Goal: Task Accomplishment & Management: Complete application form

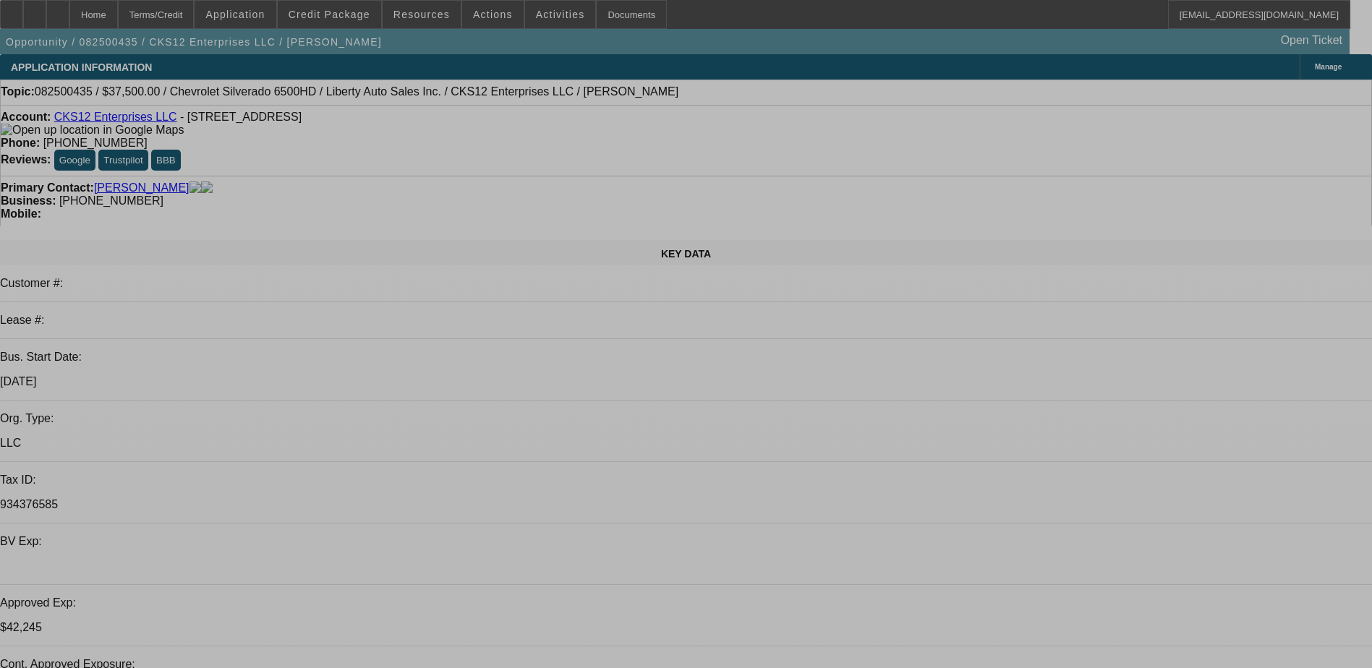
select select "0"
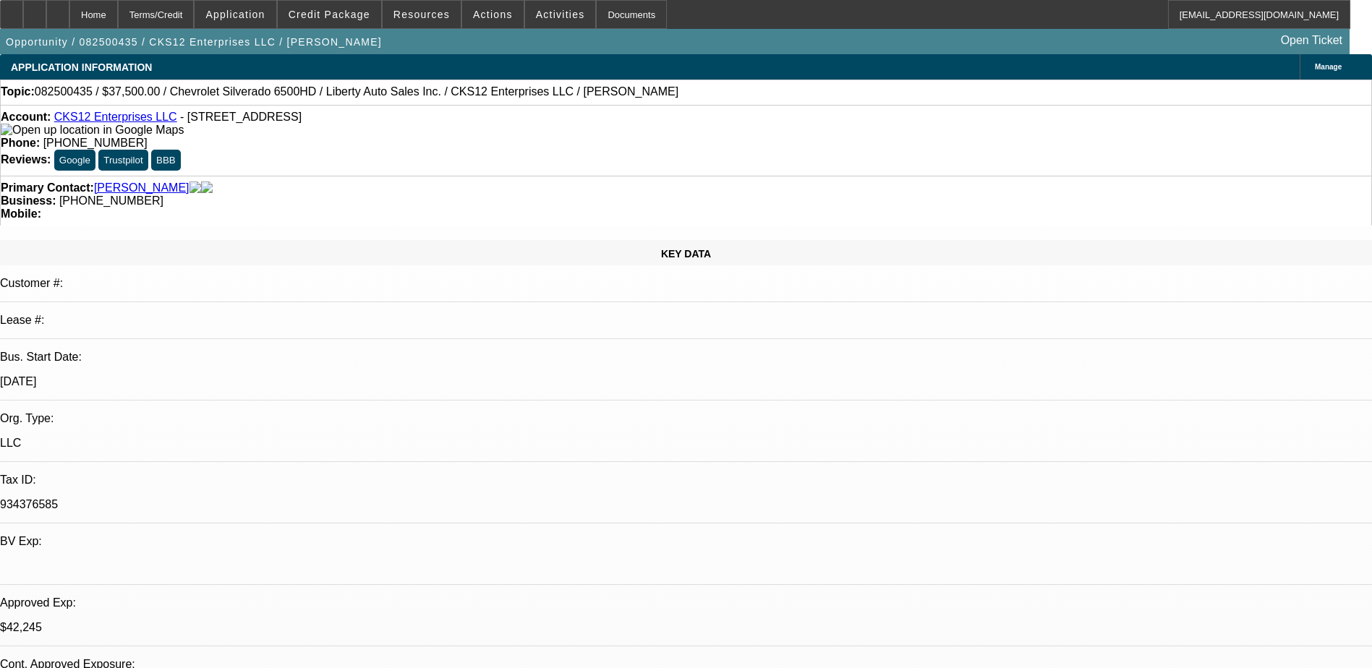
select select "0"
select select "2"
select select "0.1"
select select "4"
select select "0"
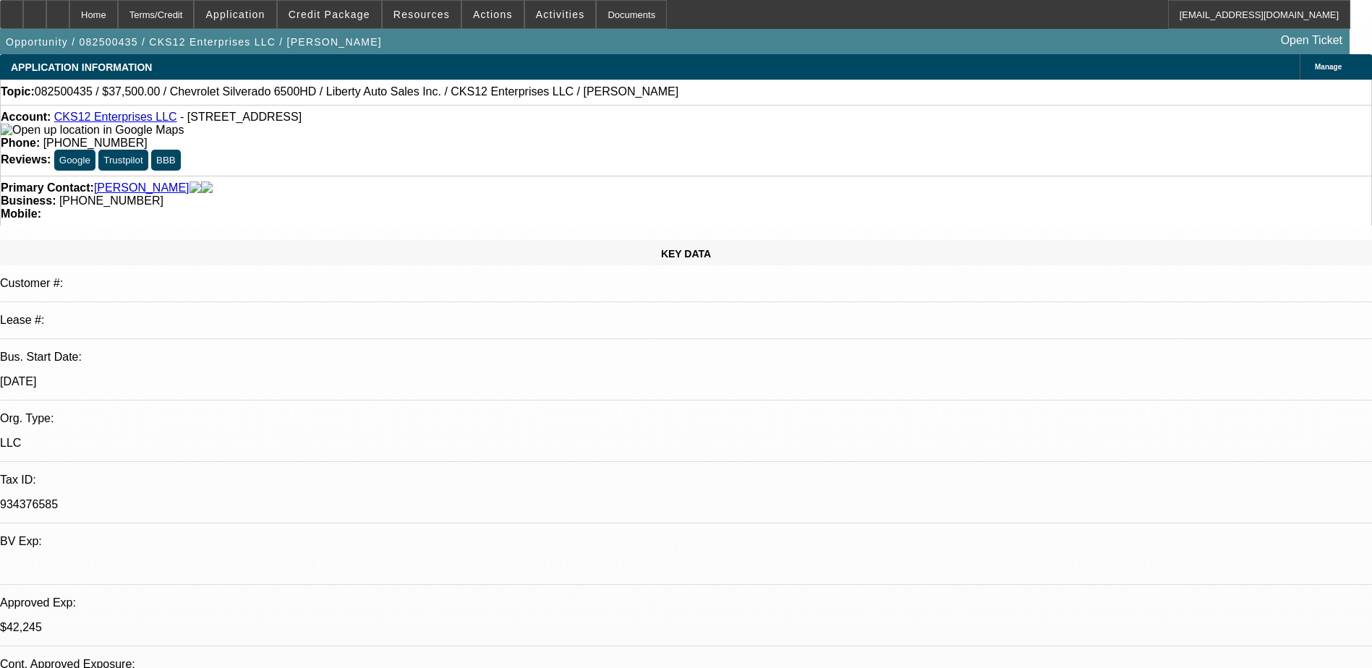
select select "2"
select select "0.1"
select select "4"
select select "0.1"
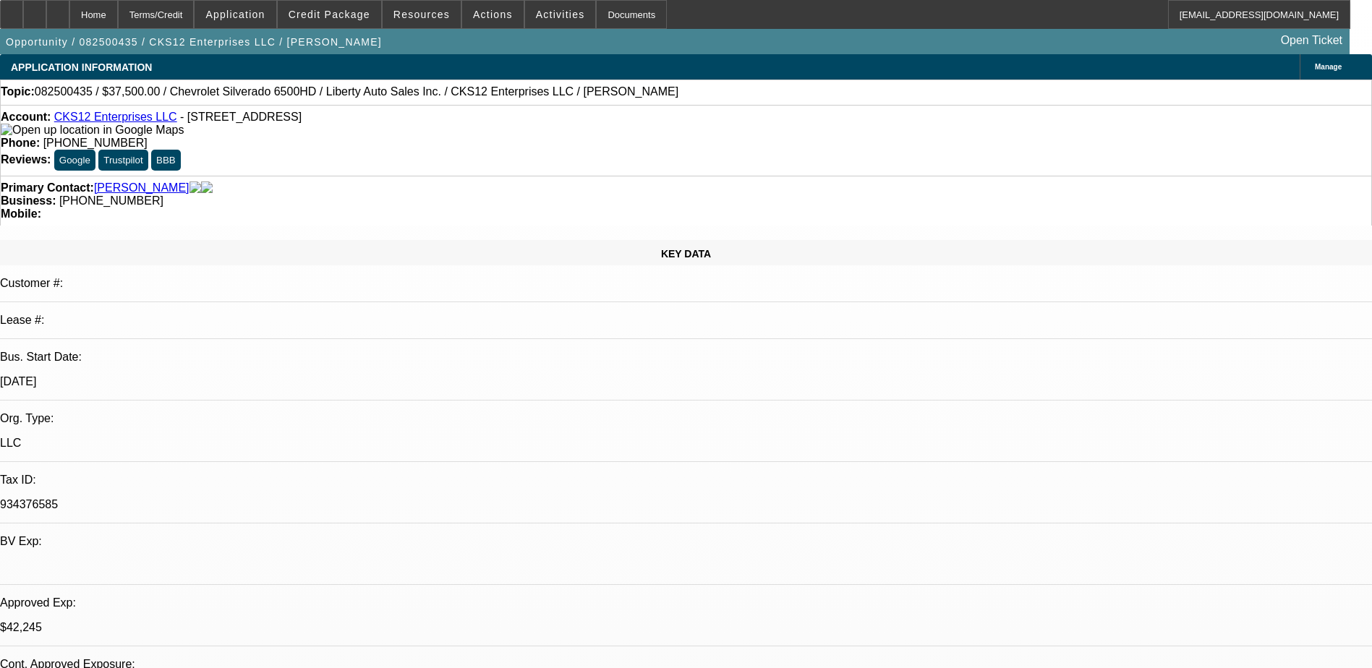
select select "0"
select select "3"
select select "0.1"
select select "4"
select select "0"
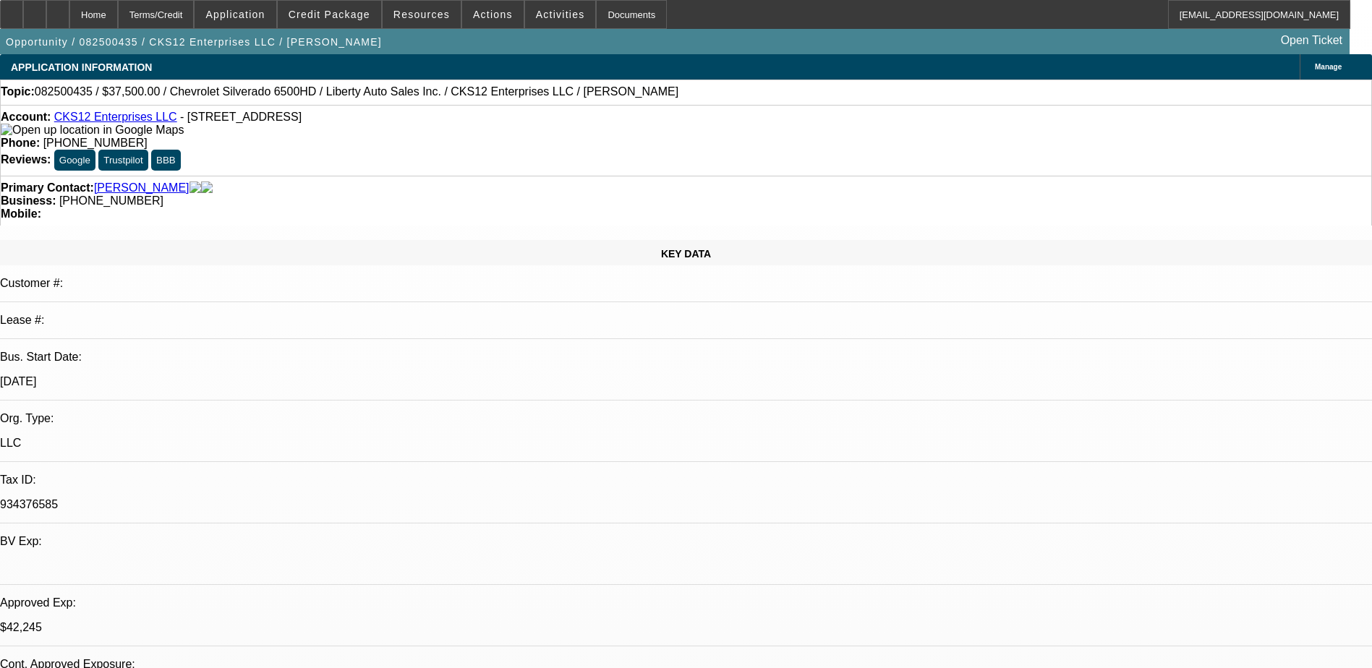
select select "2"
select select "0.1"
select select "4"
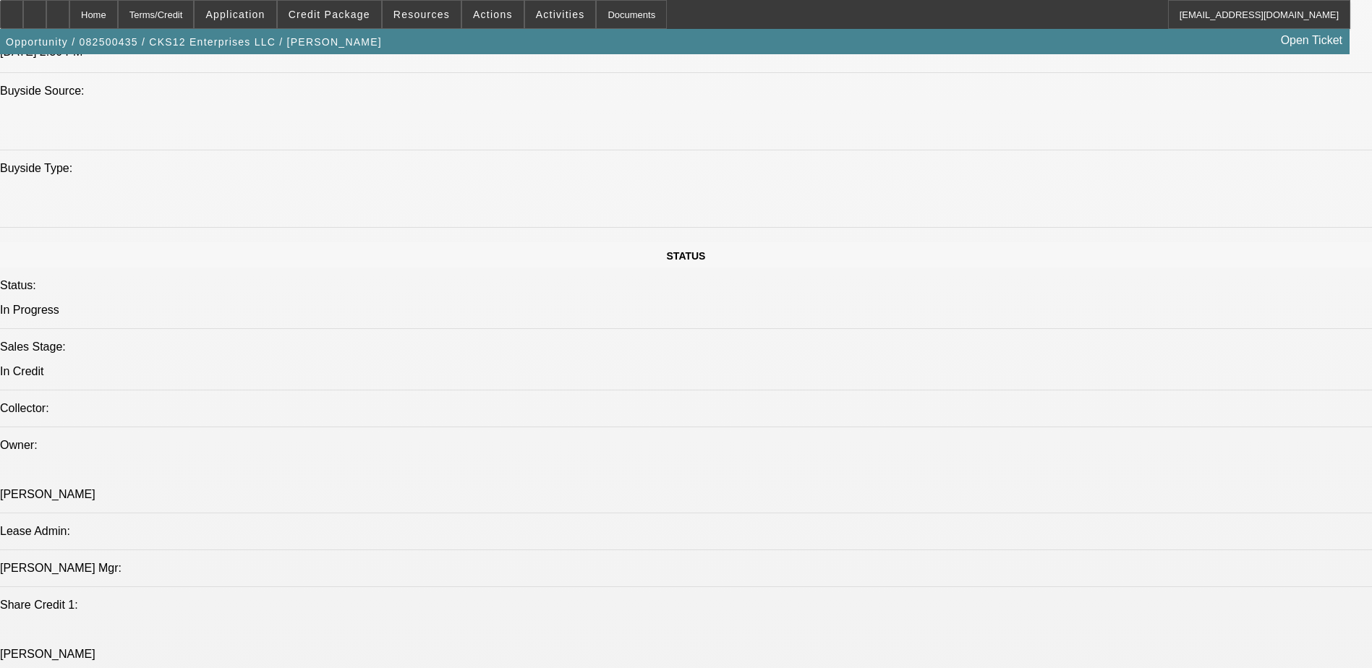
scroll to position [1446, 0]
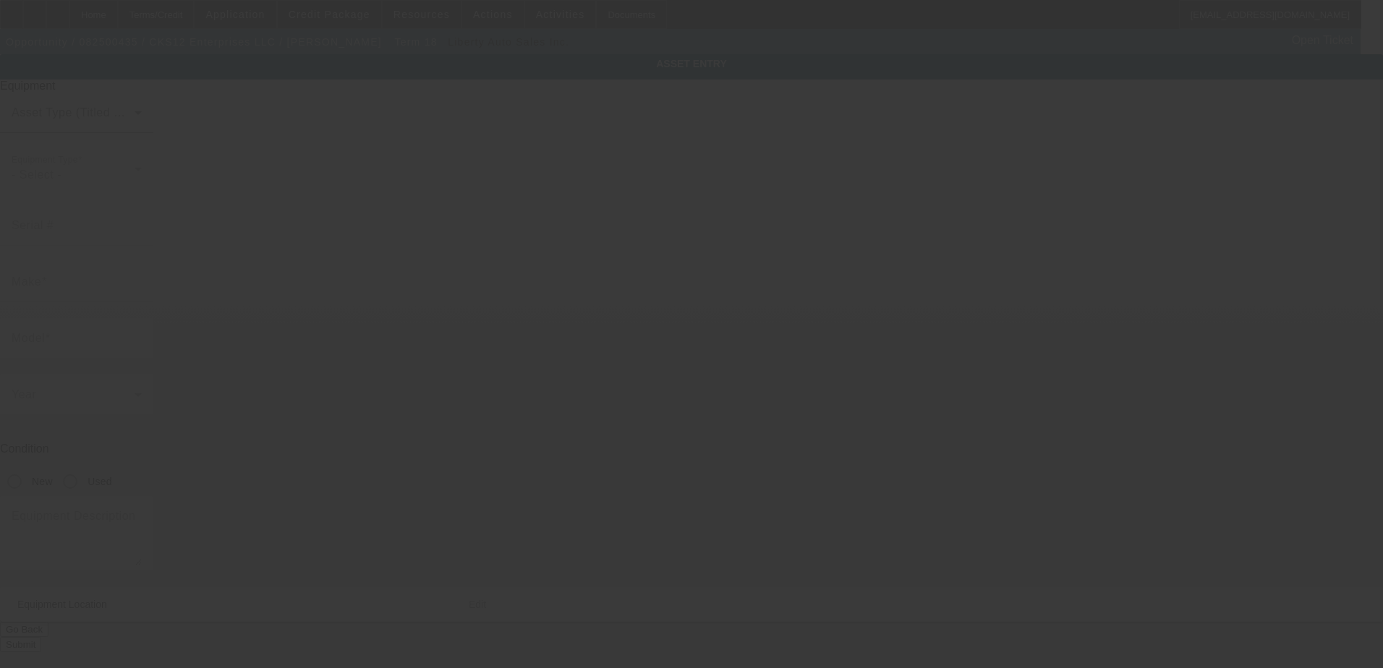
type input "1FDWX6DCXHDB03570"
type input "Chevrolet"
type input "Silverado 6500HD"
radio input "true"
type textarea "Rollback"
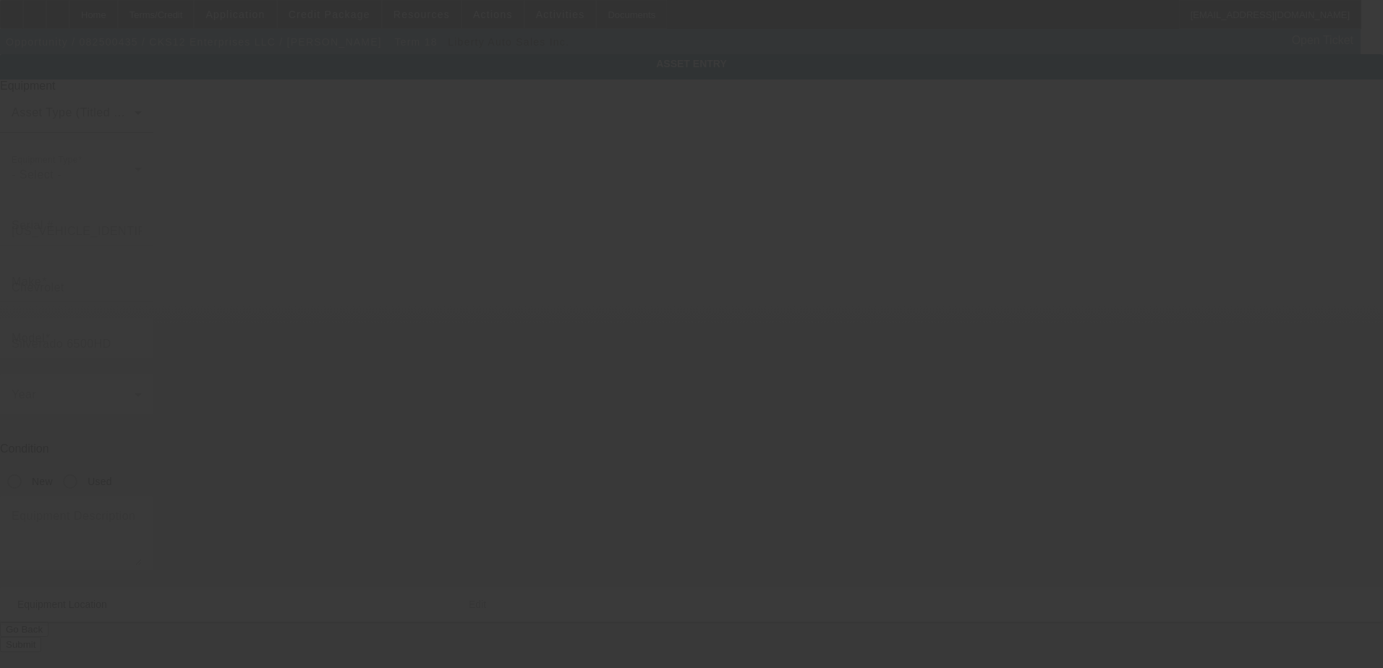
type input "2087 Lakewood Trl SE"
type input "Atlanta"
type input "30315"
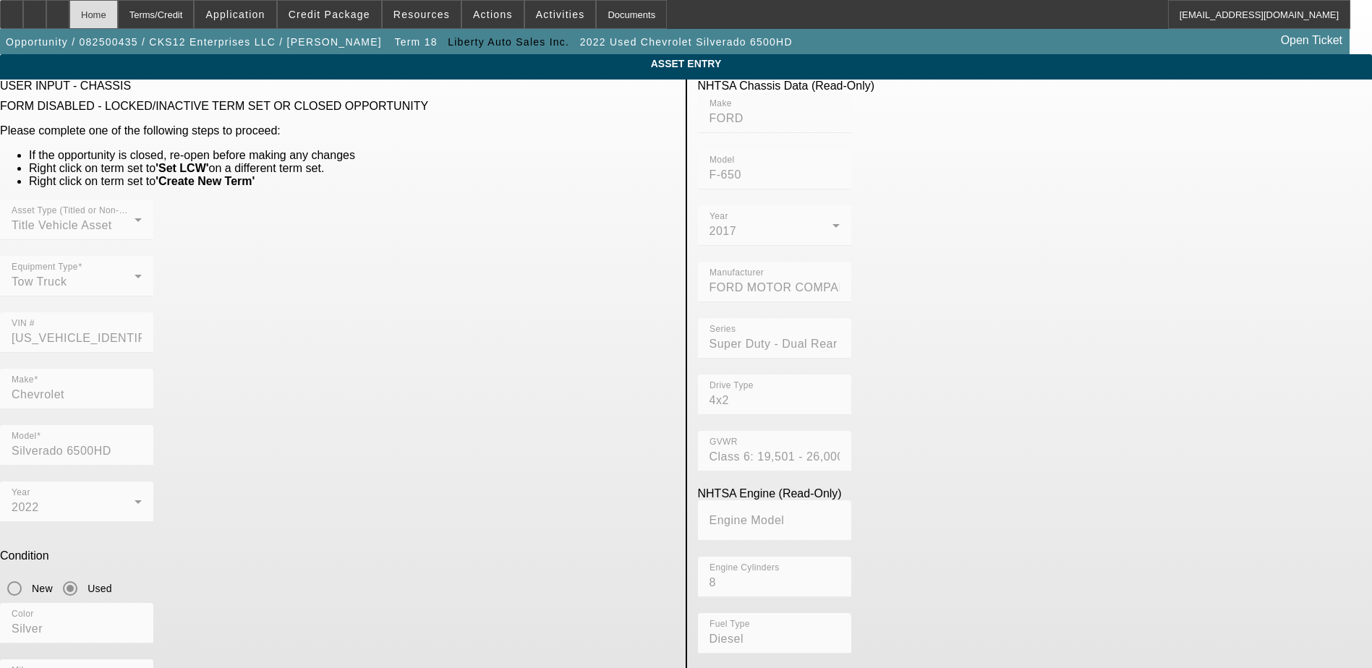
click at [118, 17] on div "Home" at bounding box center [93, 14] width 48 height 29
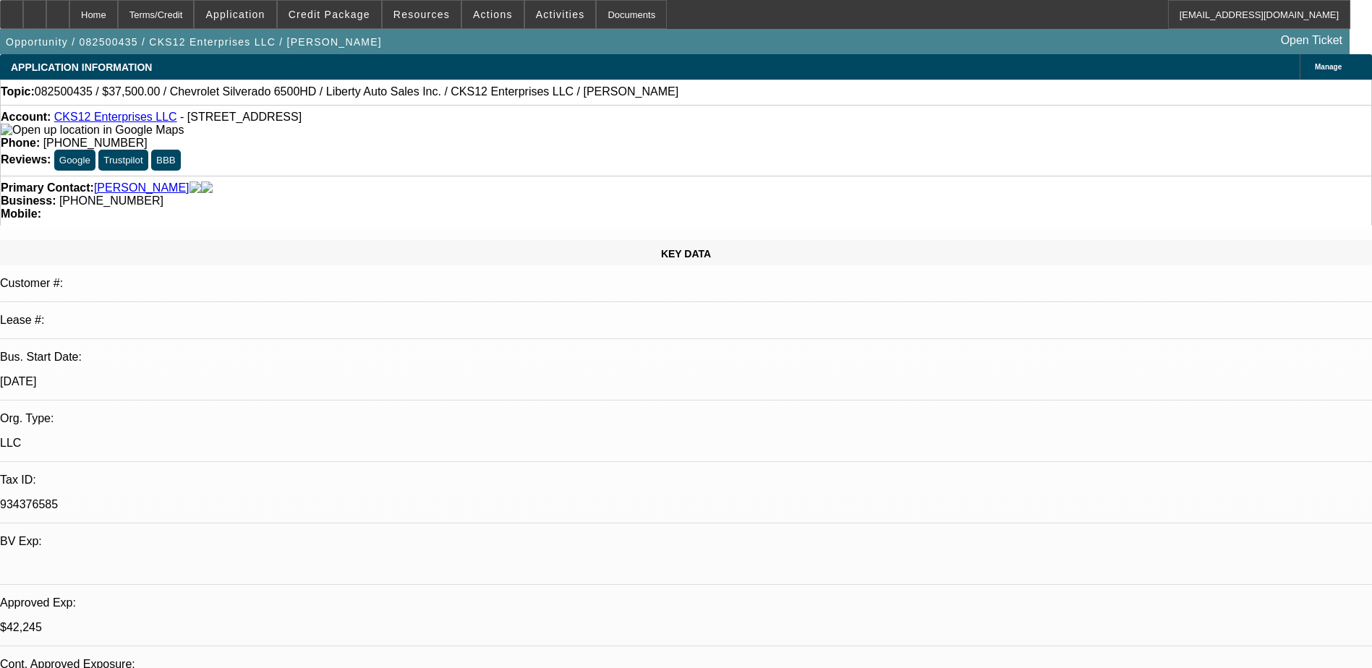
select select "0"
select select "2"
select select "0.1"
select select "4"
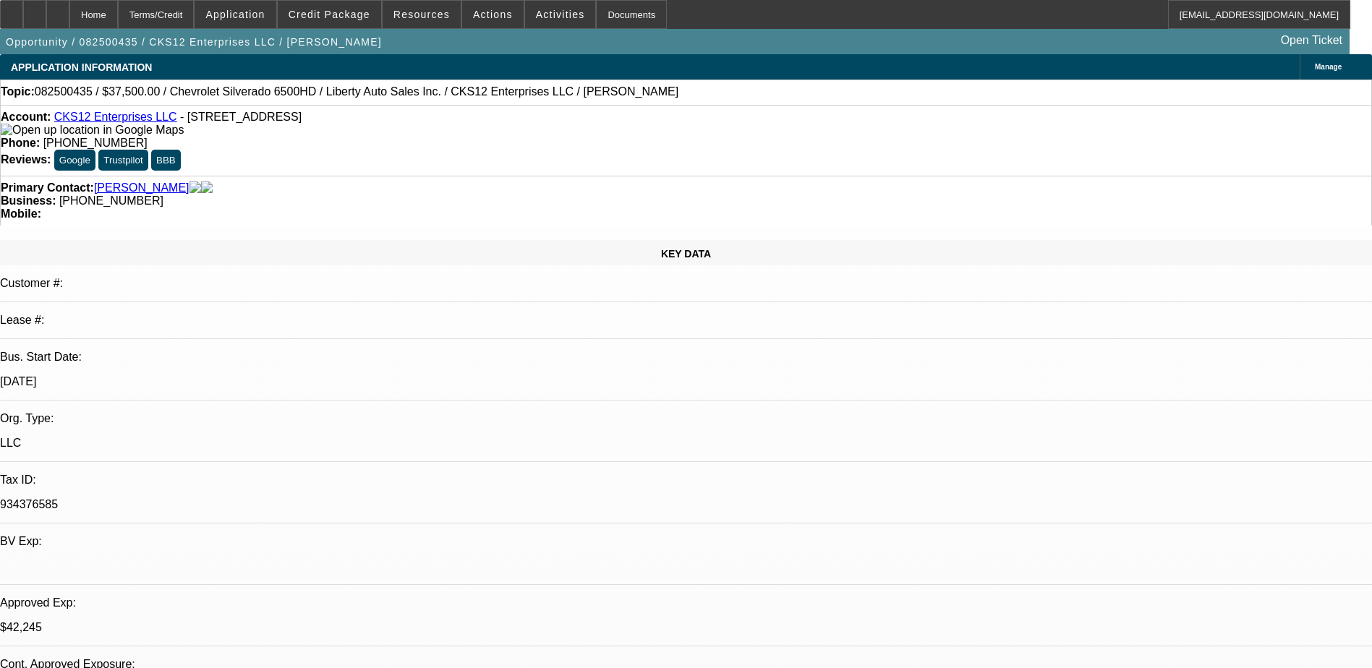
select select "0"
select select "2"
select select "0.1"
select select "4"
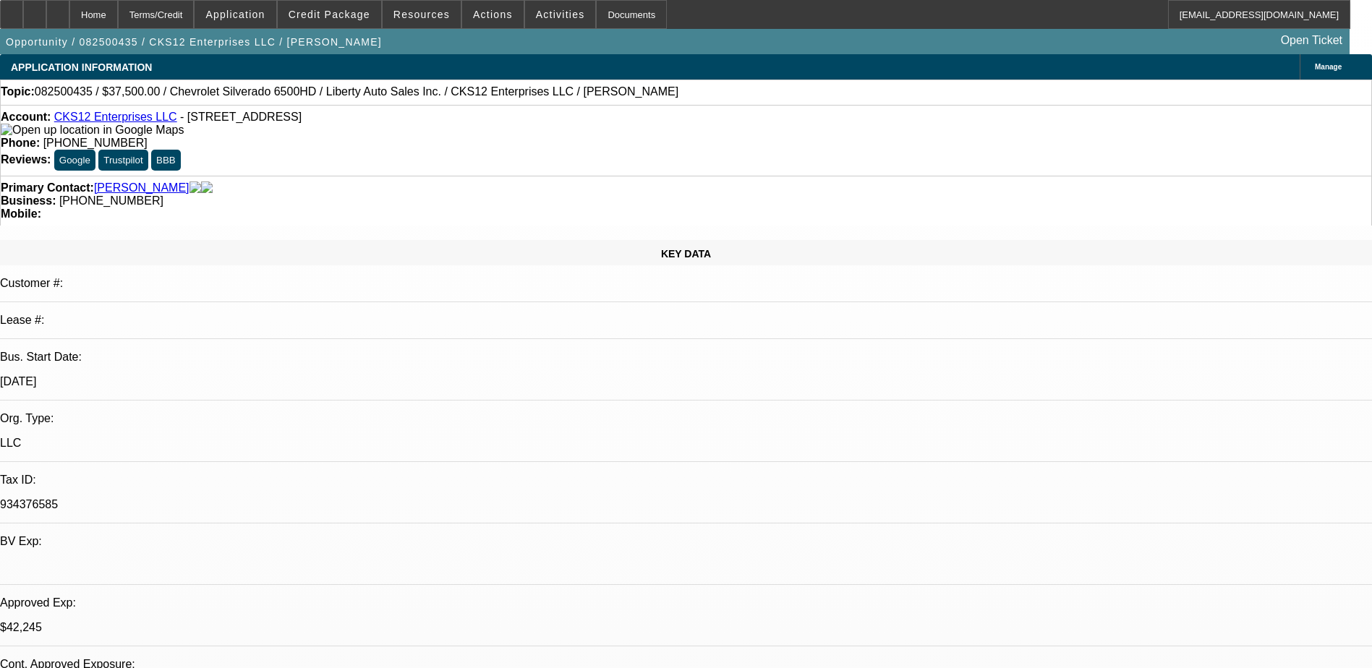
select select "0.1"
select select "0"
select select "3"
select select "0.1"
select select "4"
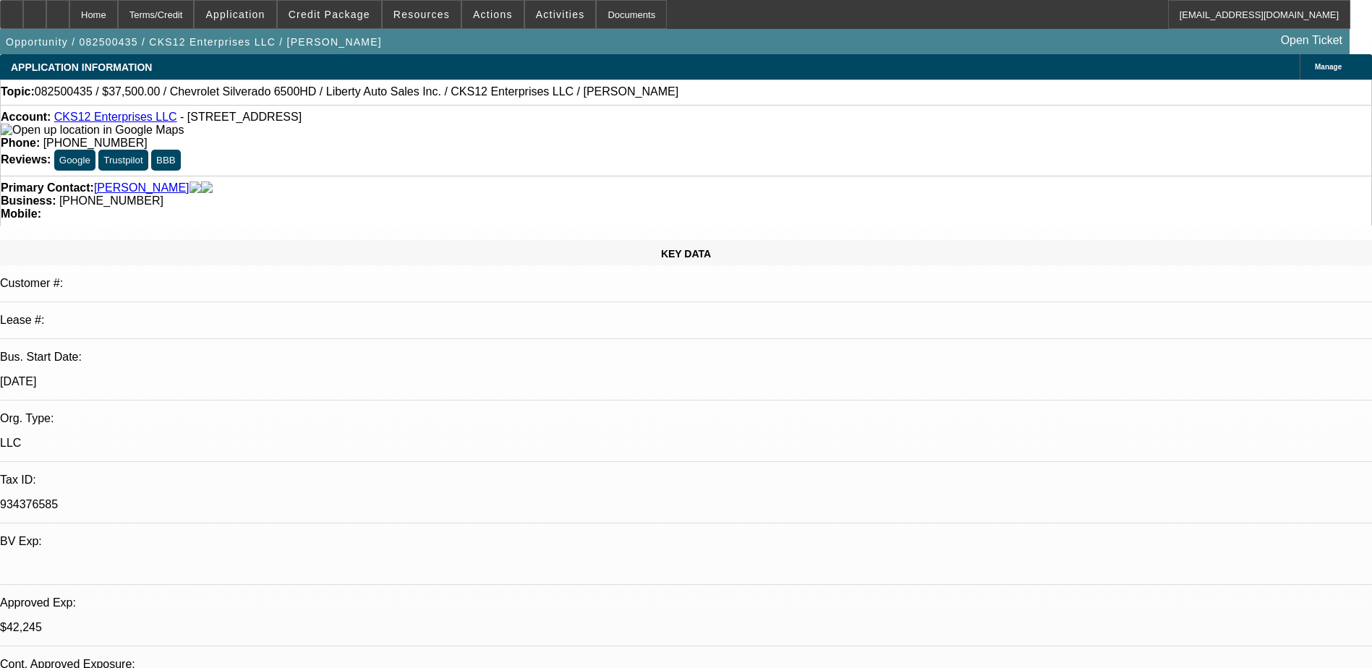
select select "0"
select select "2"
select select "0.1"
select select "4"
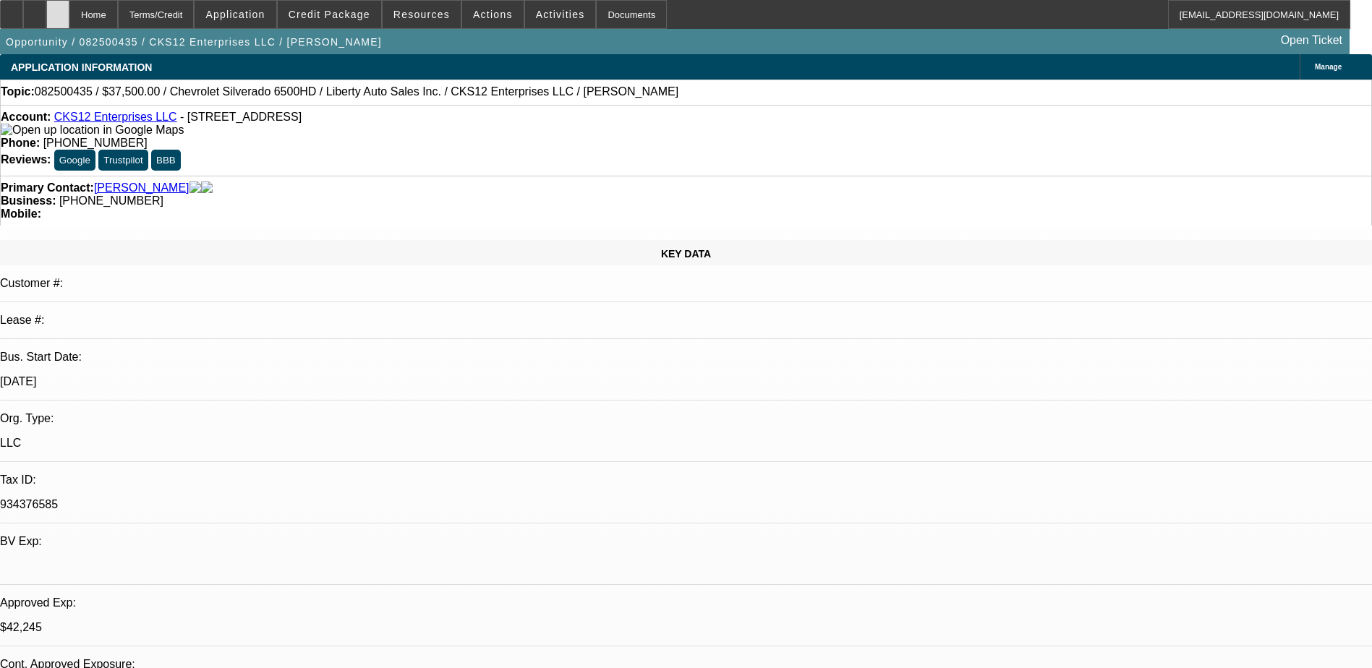
click at [58, 9] on icon at bounding box center [58, 9] width 0 height 0
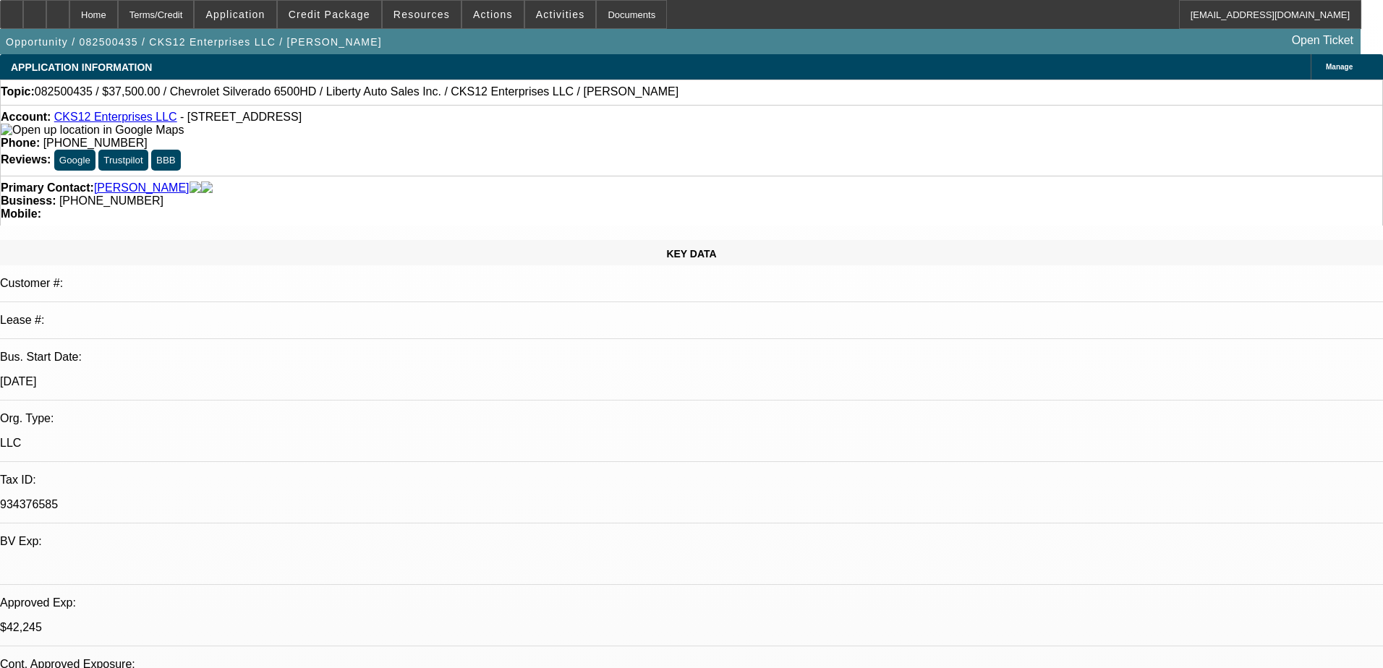
select select "0"
select select "2"
select select "0.1"
select select "4"
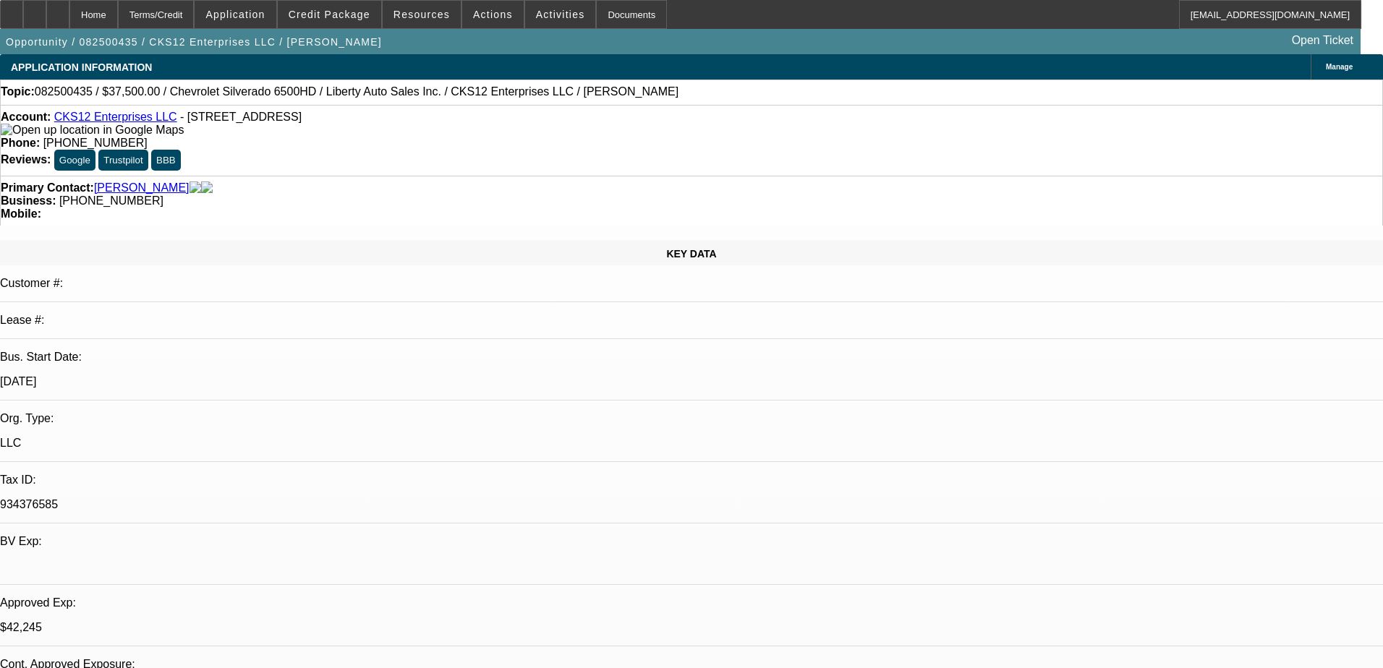
select select "0"
select select "2"
select select "0.1"
select select "4"
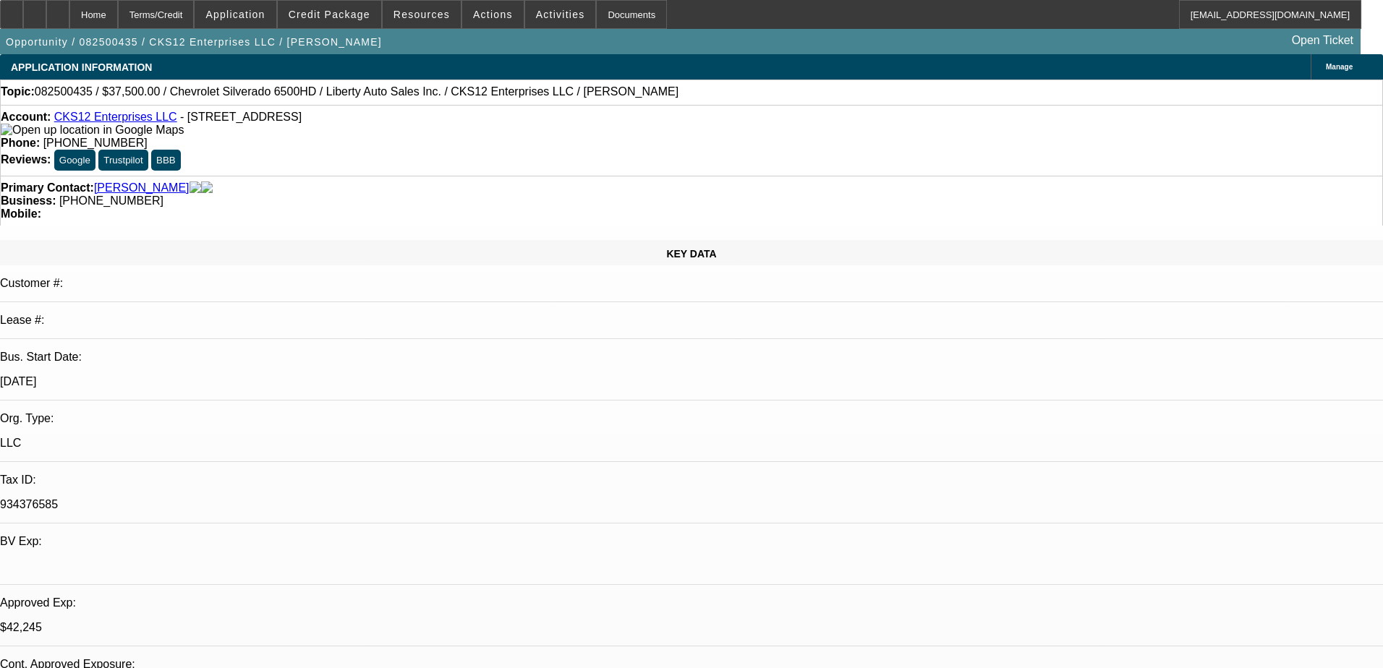
select select "0.1"
select select "0"
select select "3"
select select "0.1"
select select "4"
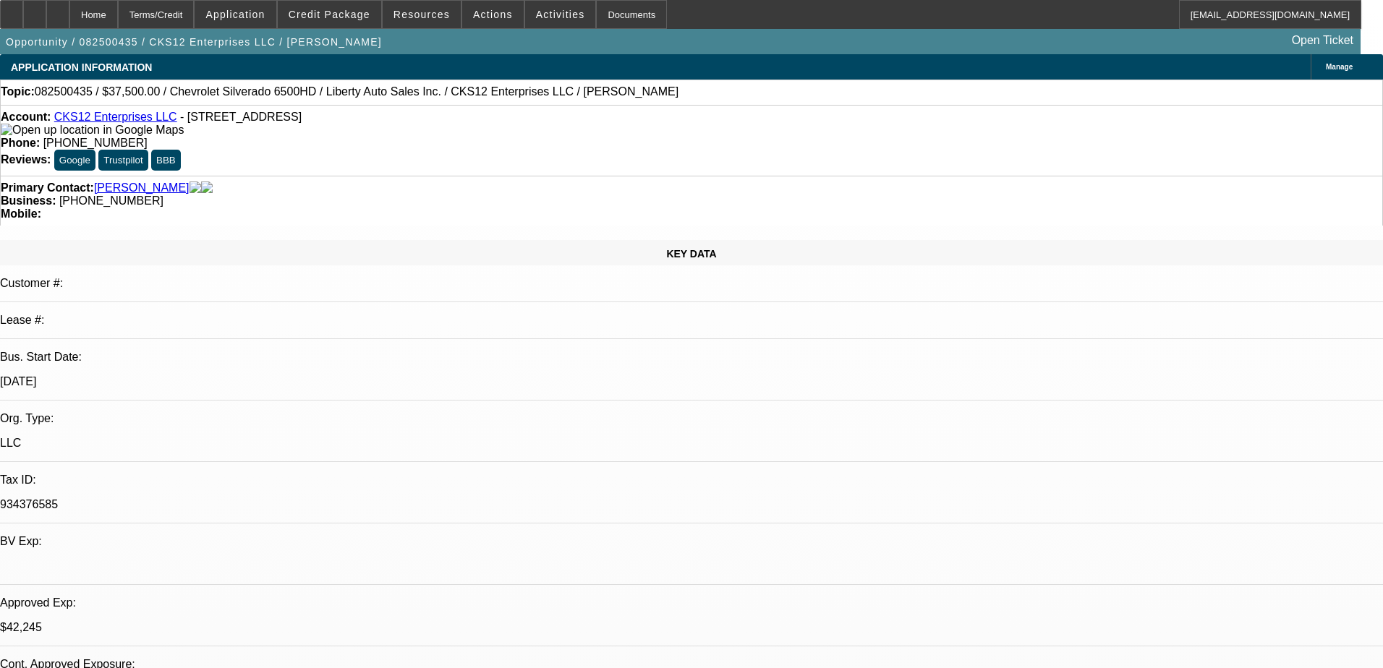
select select "0"
select select "2"
select select "0.1"
select select "4"
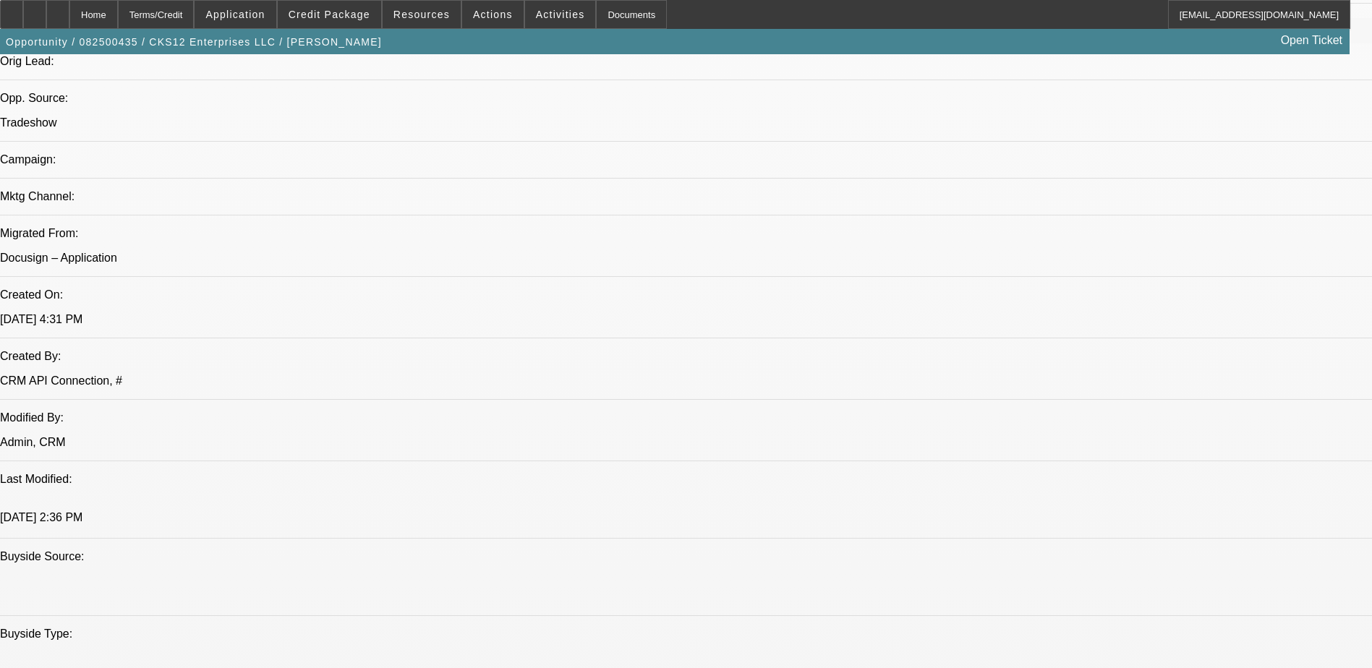
scroll to position [651, 0]
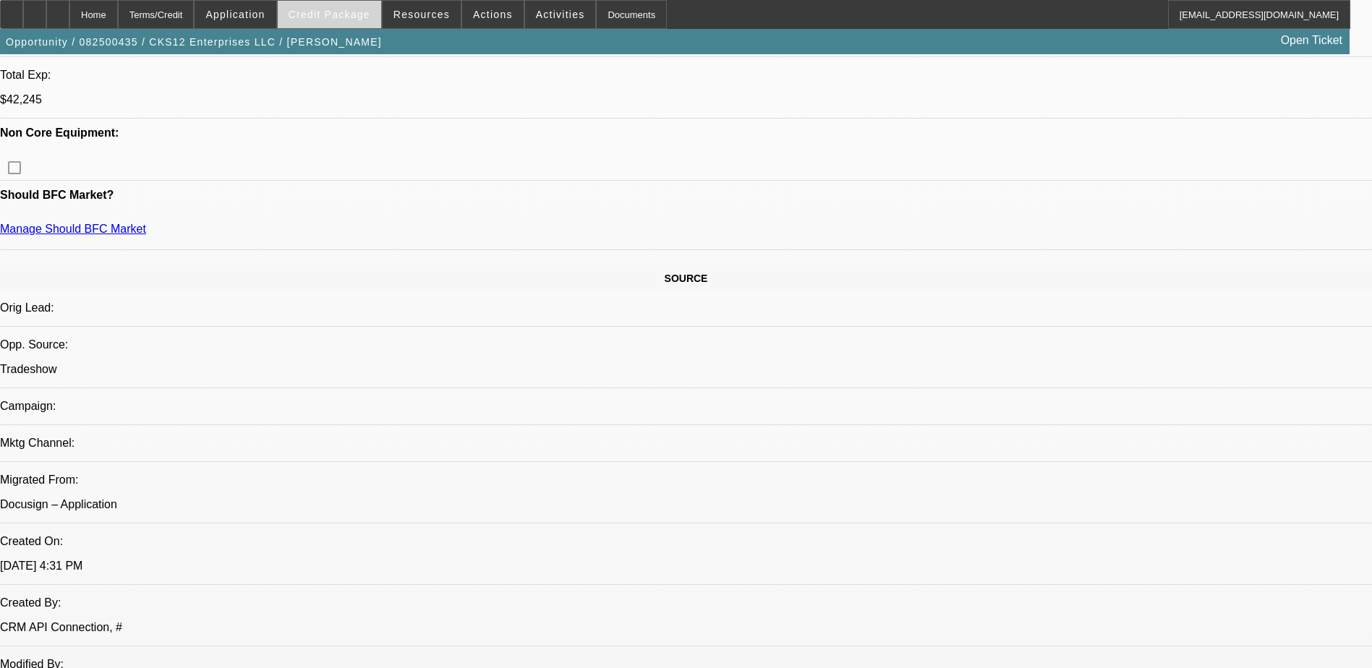
click at [333, 9] on span "Credit Package" at bounding box center [330, 15] width 82 height 12
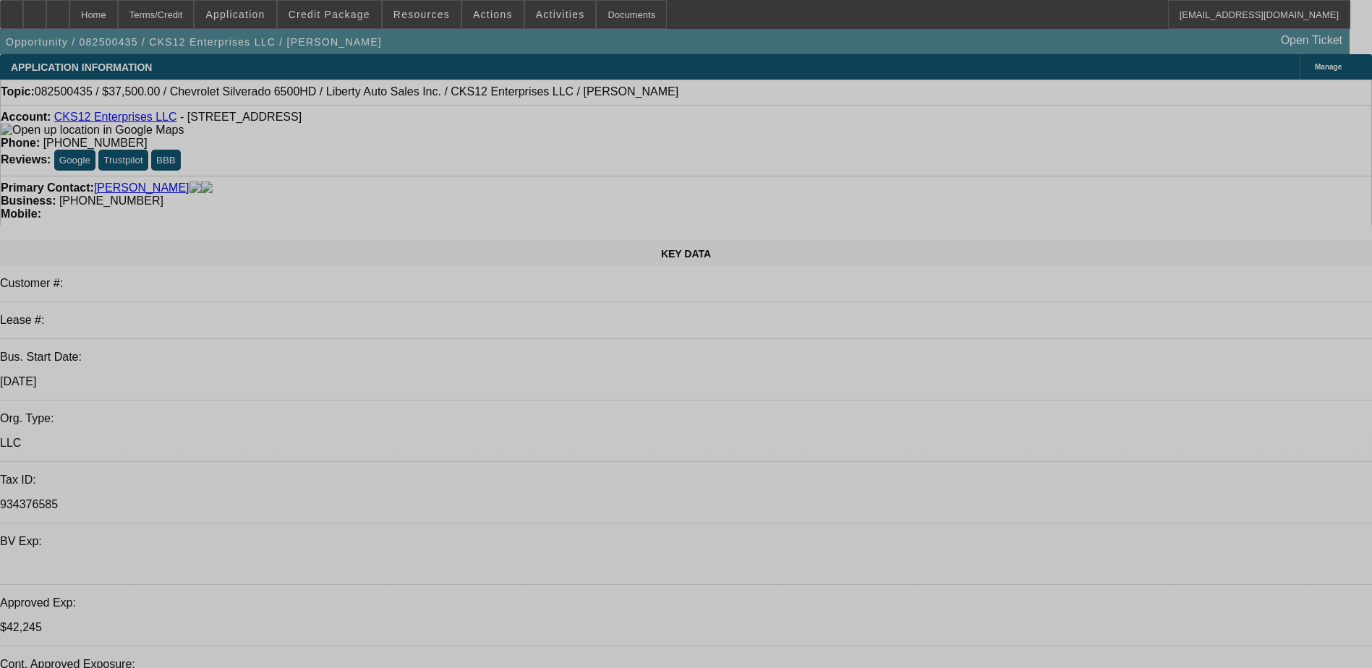
select select "0"
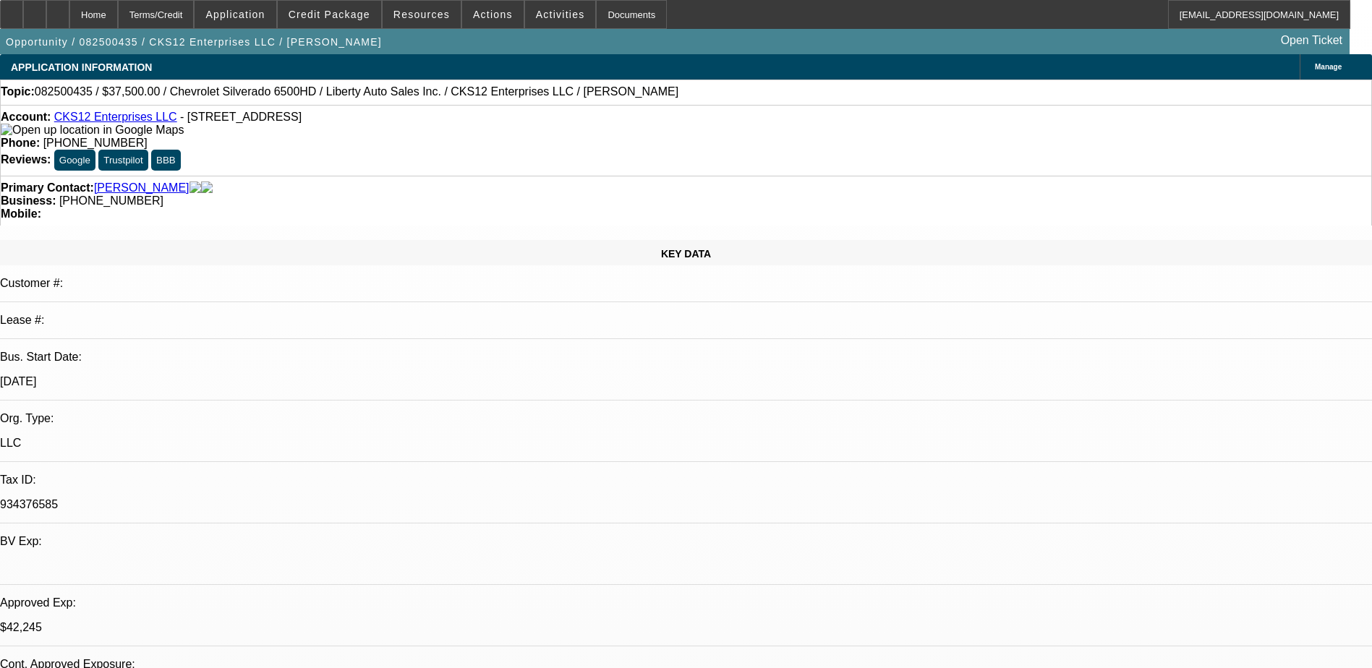
select select "0"
select select "0.1"
select select "0"
select select "2"
select select "0.1"
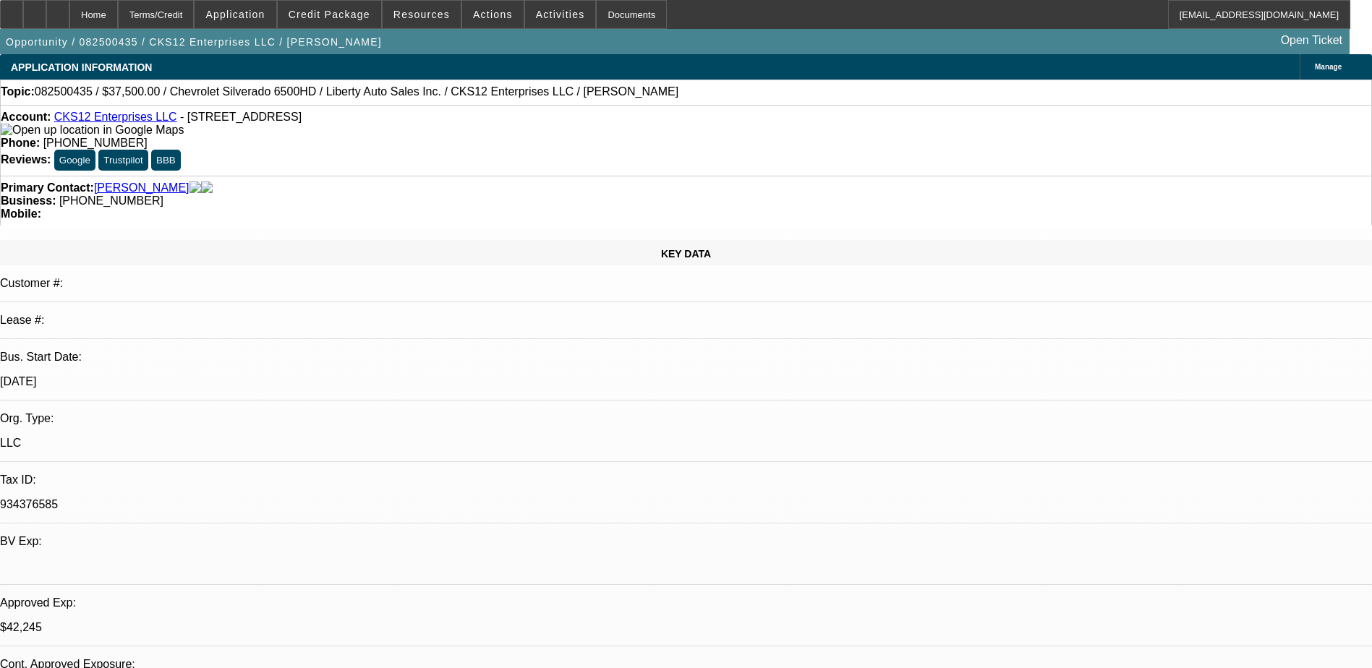
select select "0.1"
select select "0"
select select "0.1"
select select "0"
select select "2"
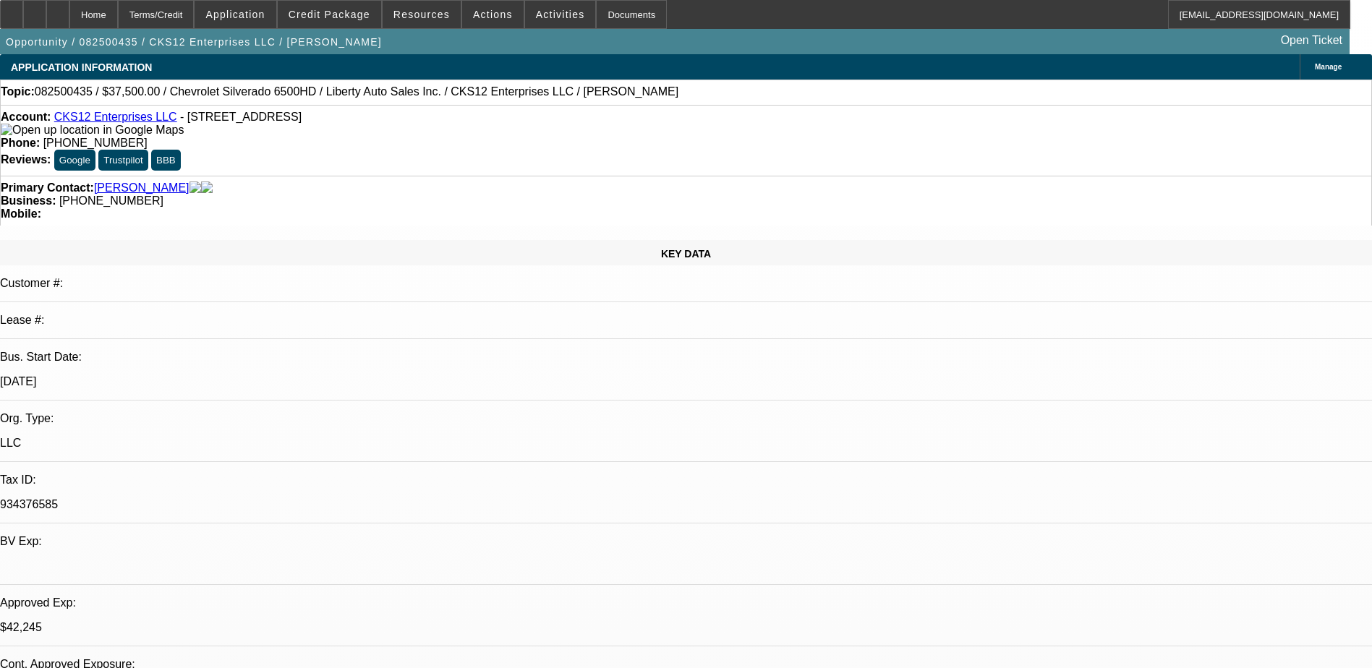
select select "0.1"
select select "1"
select select "2"
select select "4"
select select "1"
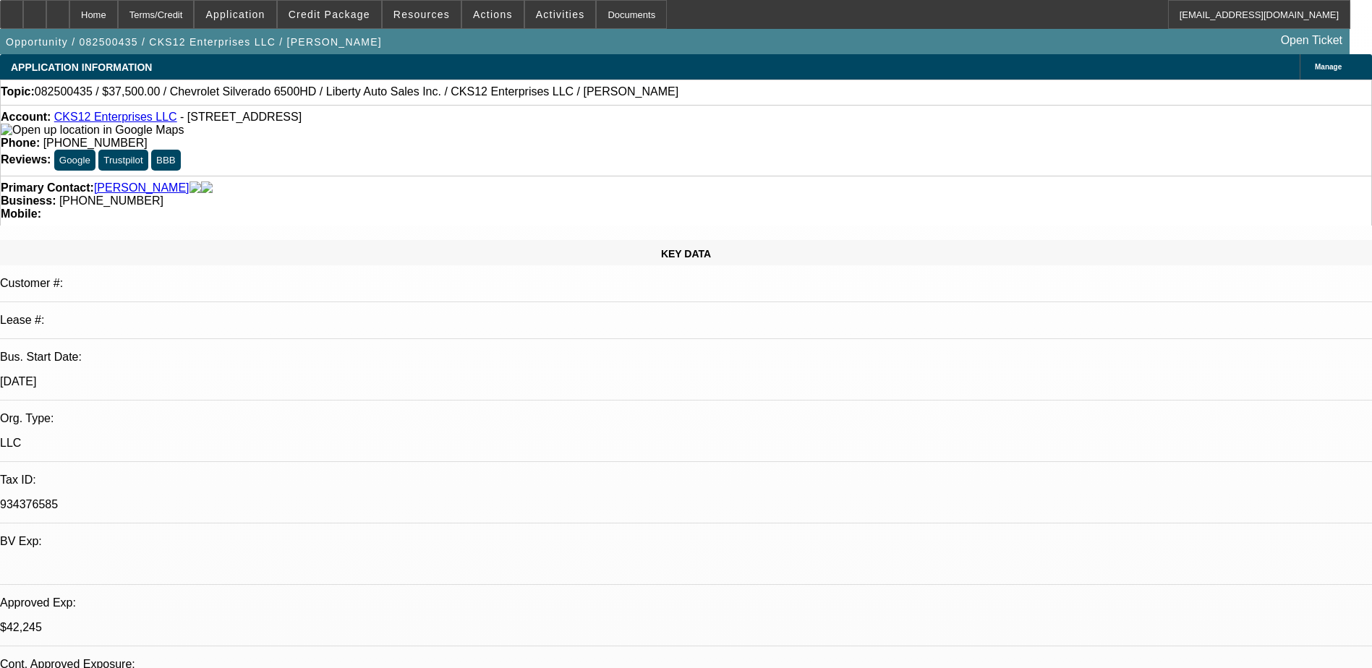
select select "2"
select select "4"
select select "1"
select select "3"
select select "4"
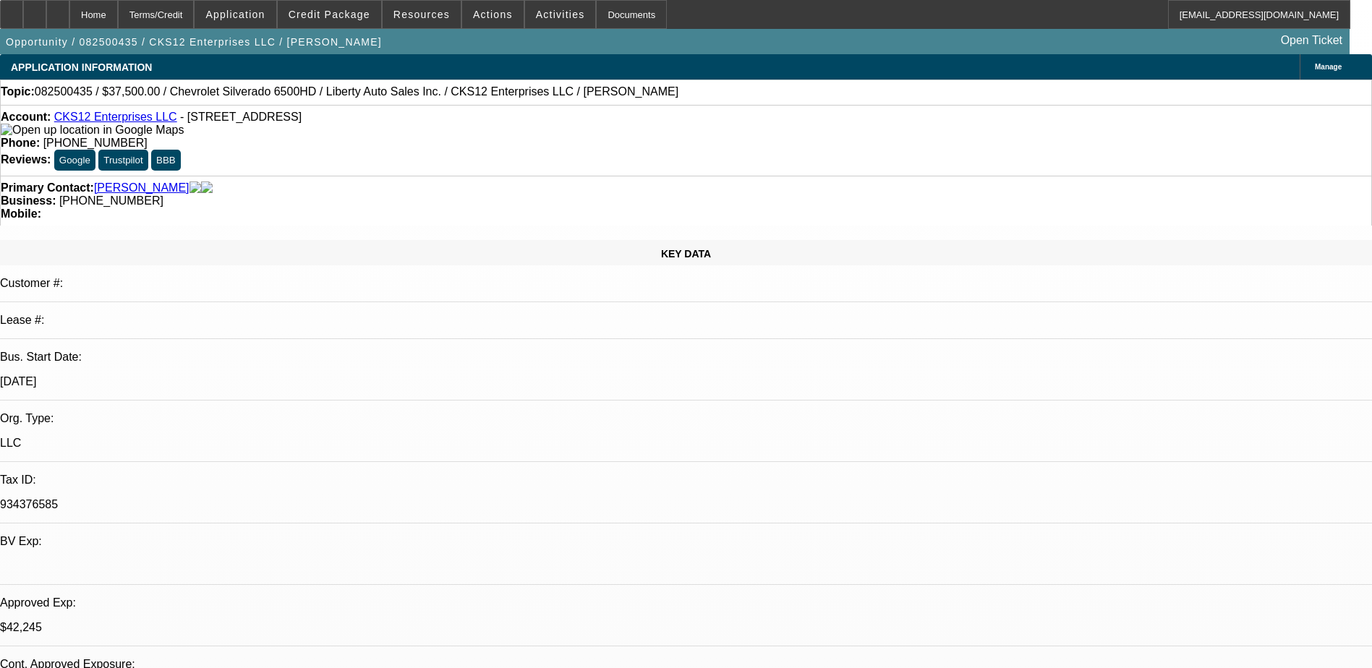
select select "1"
select select "2"
select select "4"
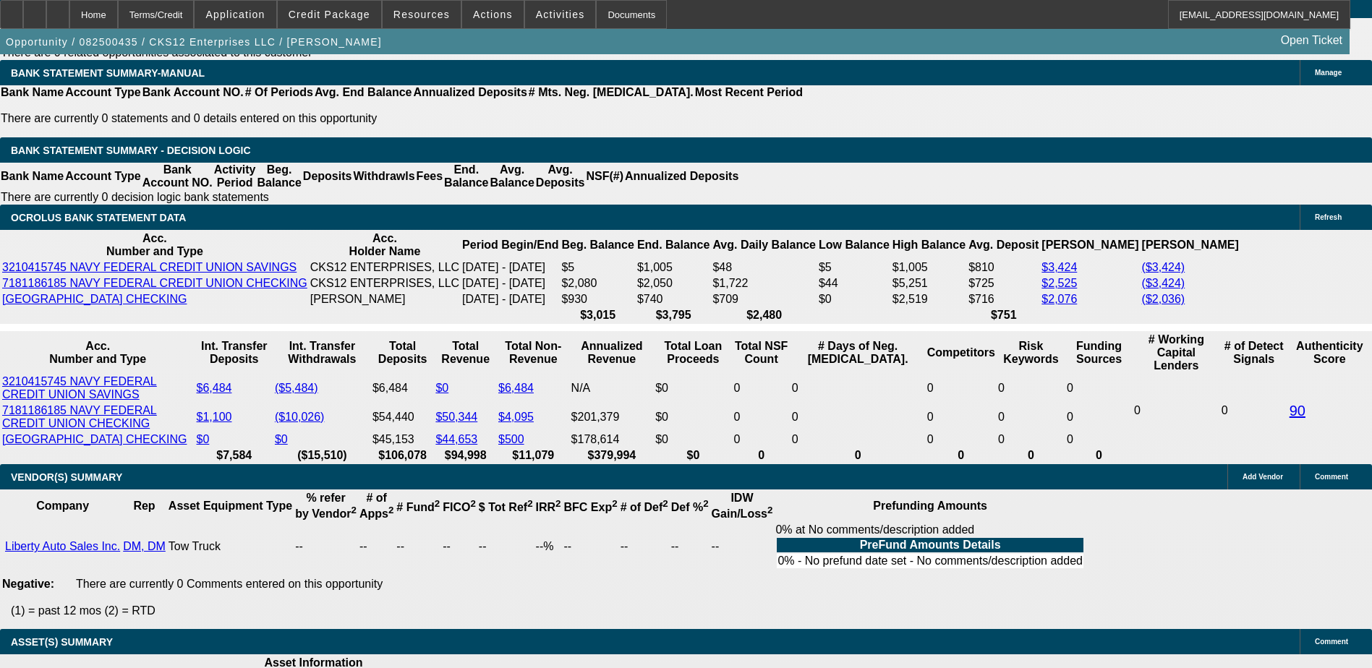
scroll to position [2242, 0]
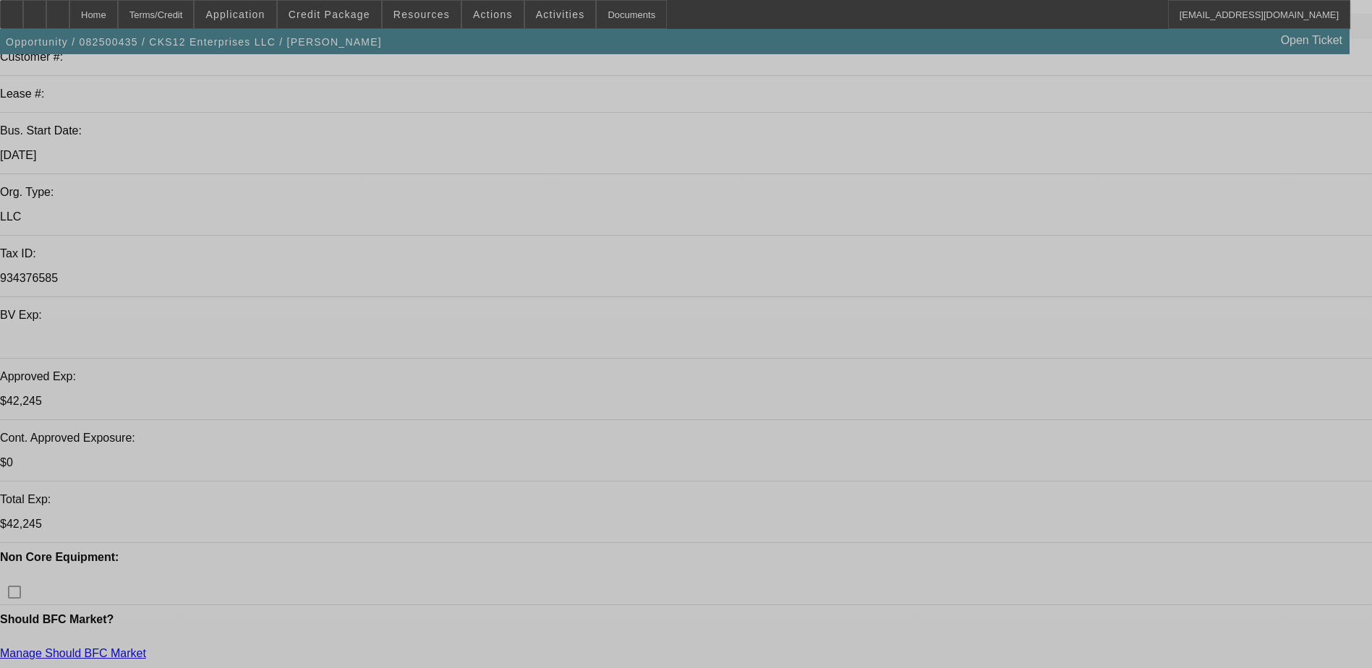
select select "0"
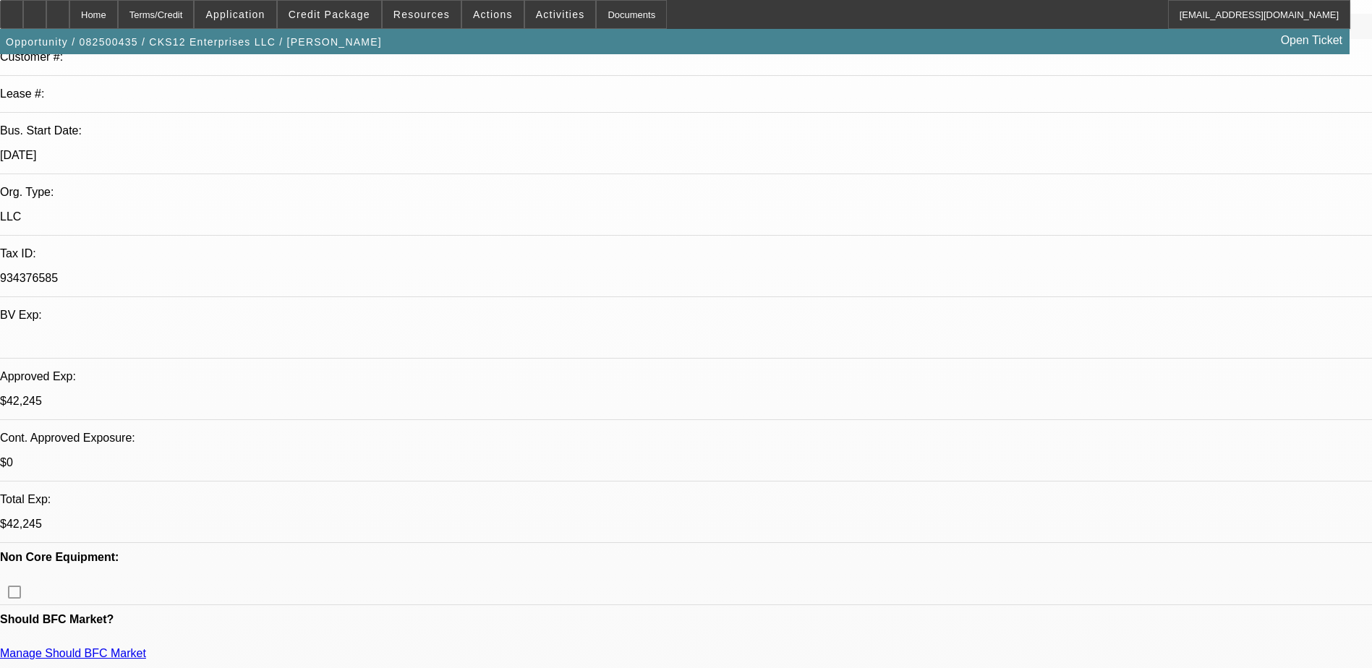
select select "0.1"
select select "0"
select select "2"
select select "0.1"
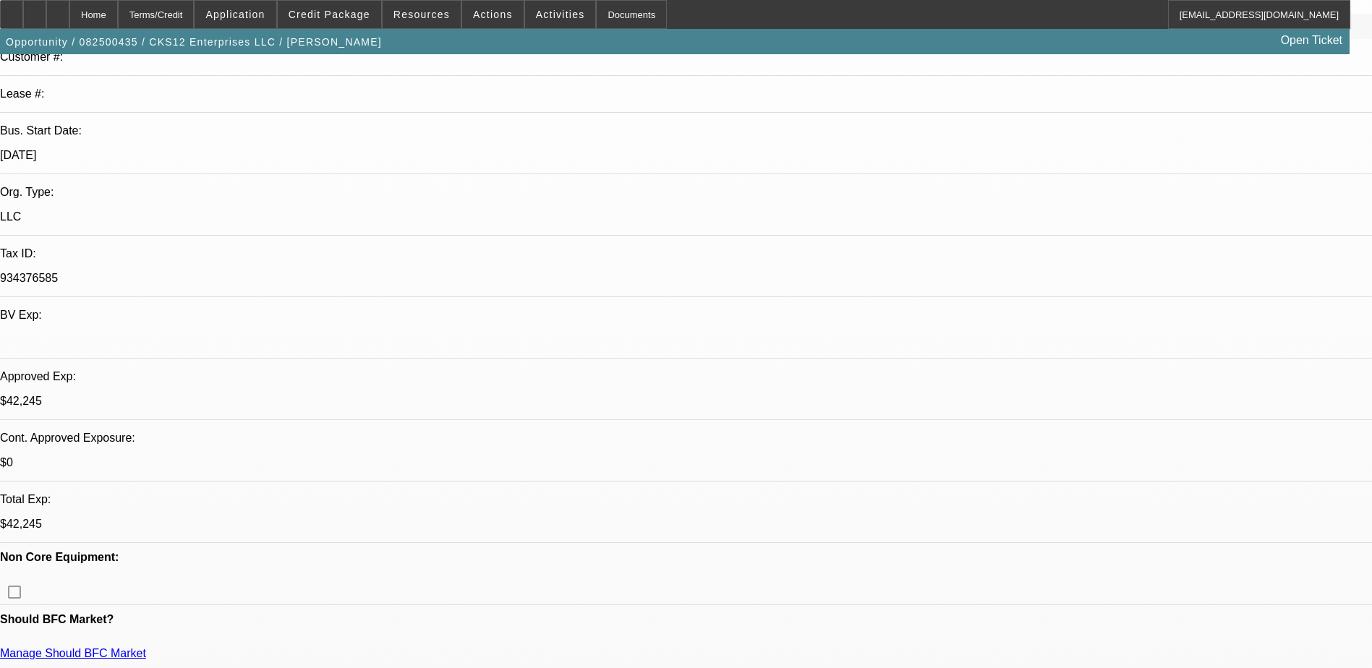
select select "0"
select select "0.1"
select select "0"
select select "2"
select select "0.1"
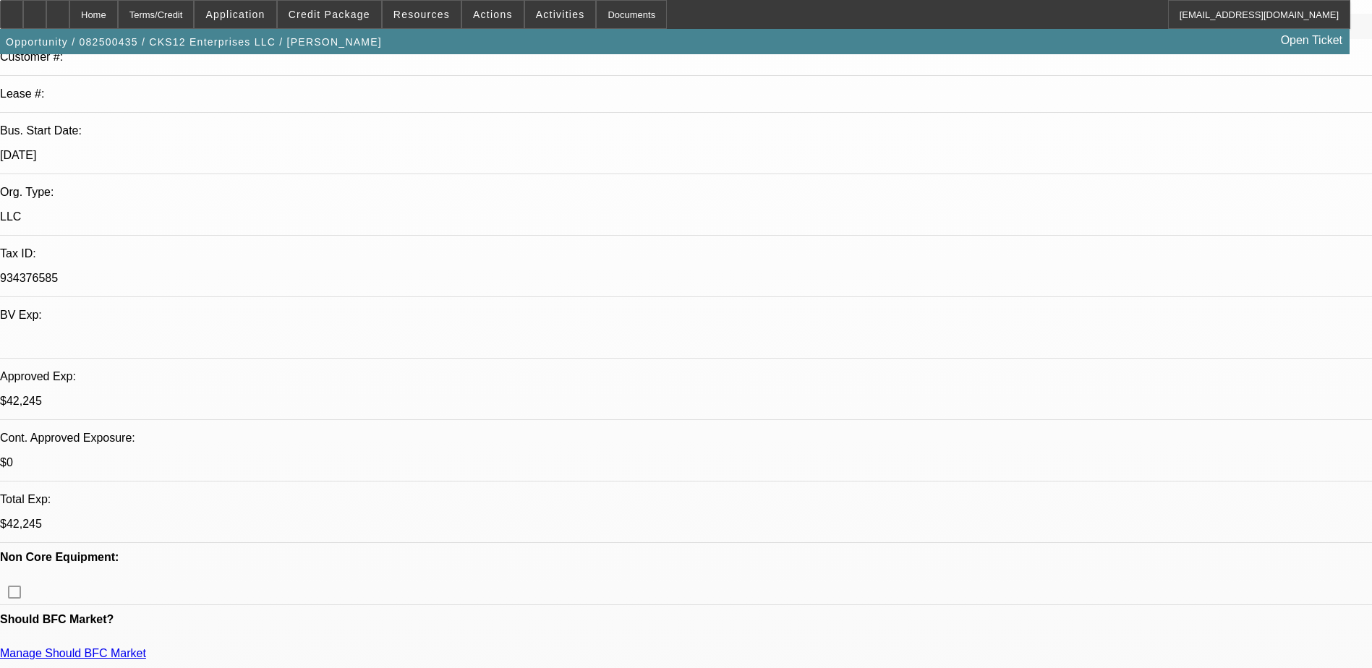
select select "1"
select select "3"
select select "4"
select select "1"
select select "2"
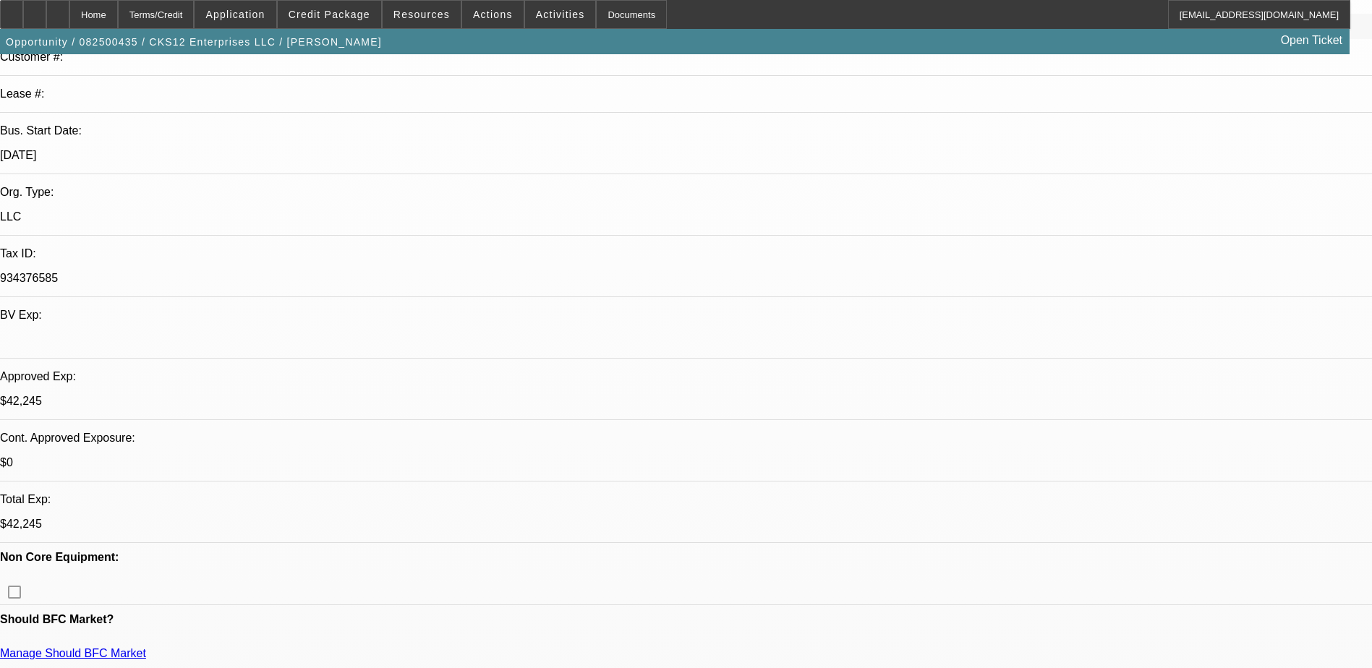
select select "4"
select select "1"
select select "3"
select select "4"
select select "1"
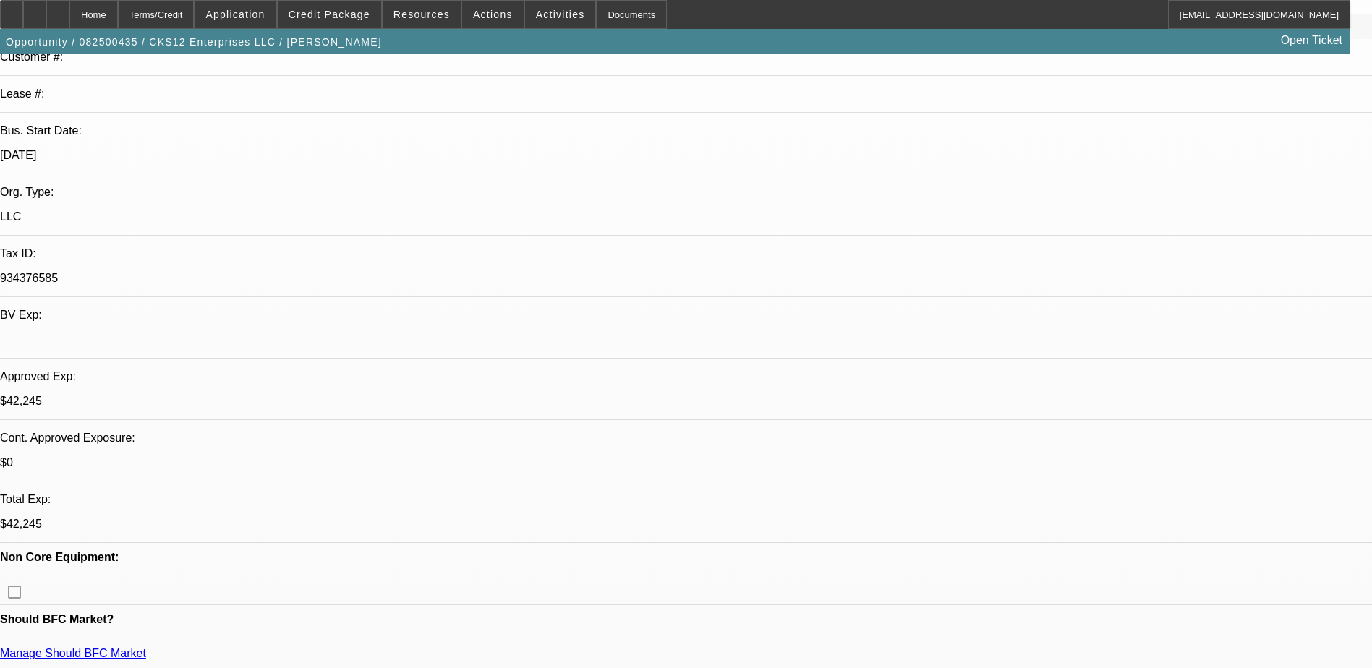
select select "2"
select select "4"
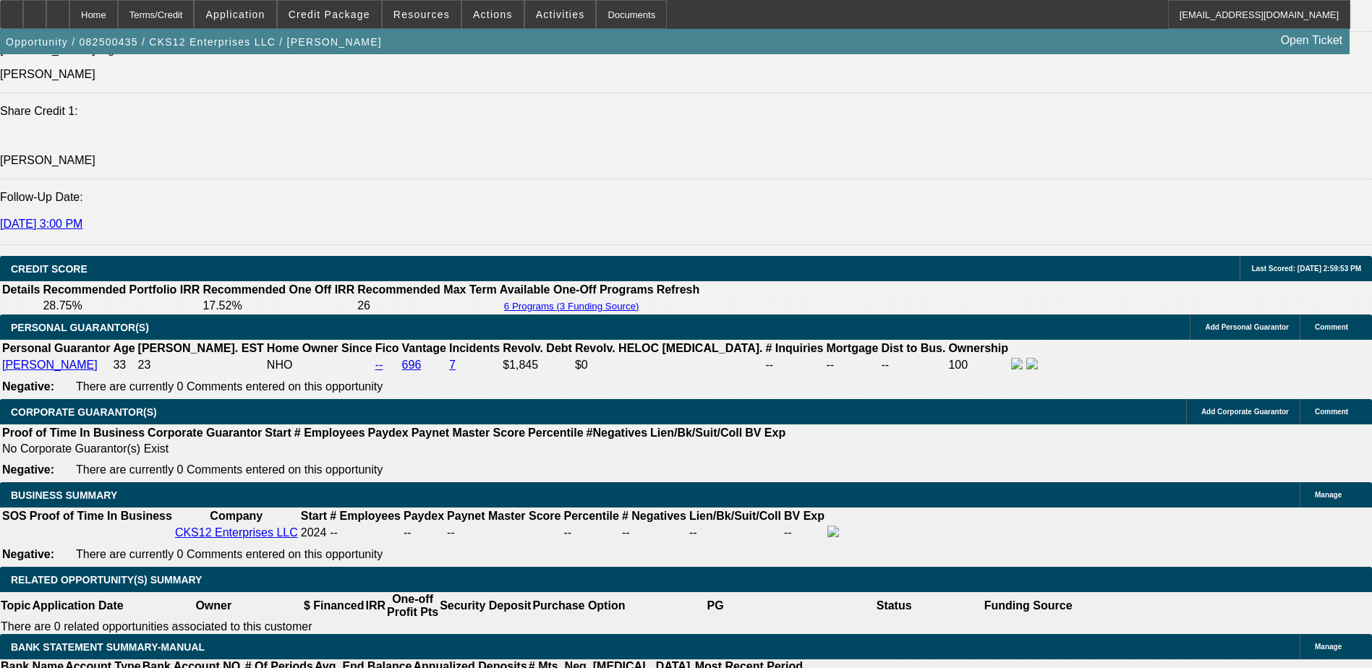
scroll to position [1880, 0]
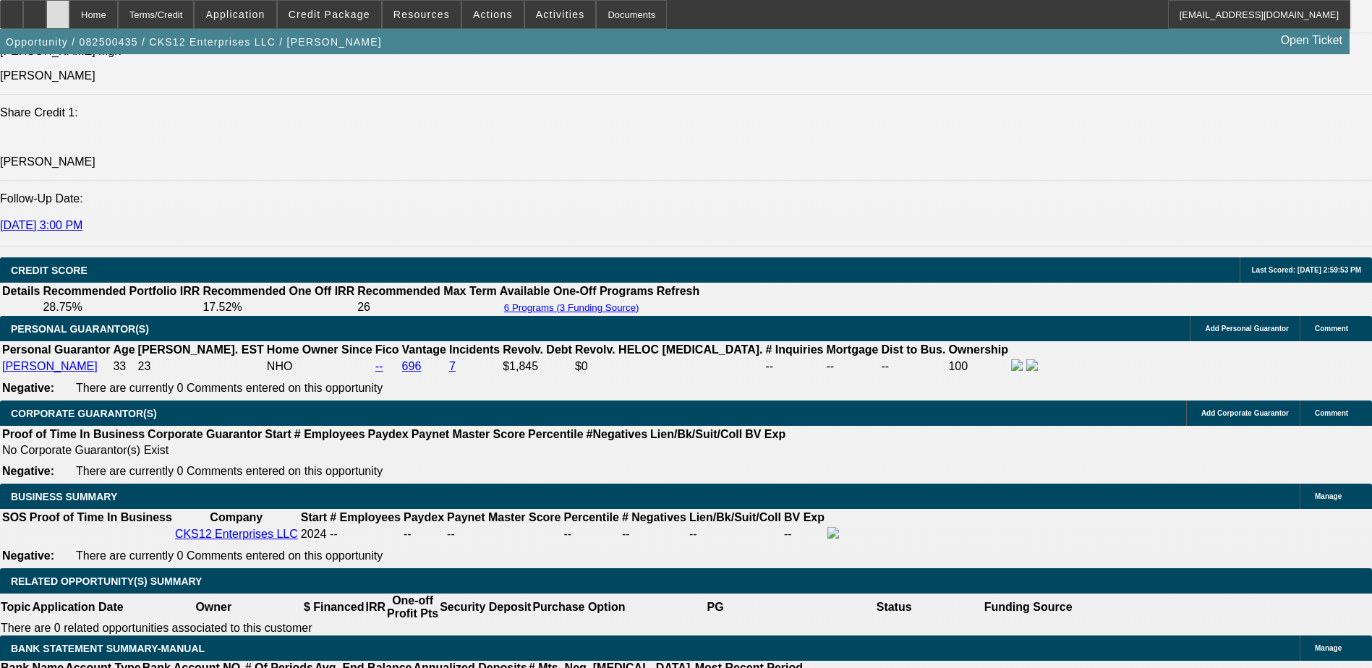
click at [69, 14] on div at bounding box center [57, 14] width 23 height 29
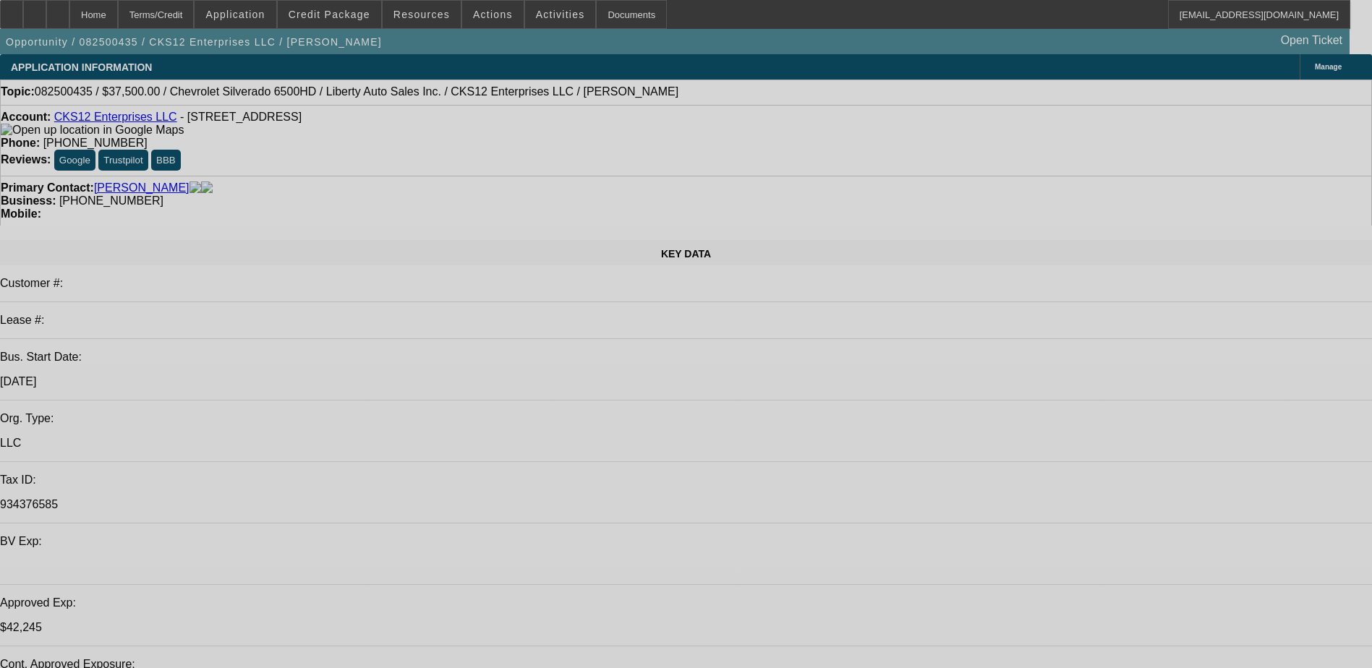
select select "0"
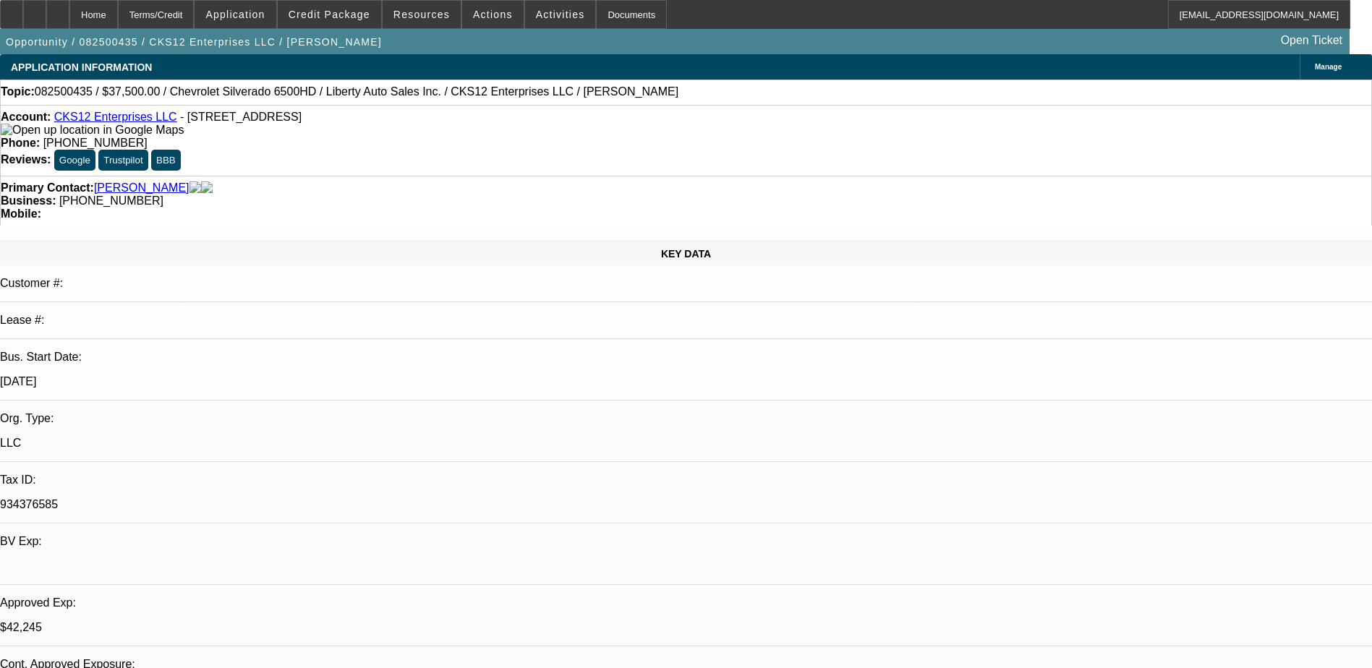
select select "0"
select select "3"
select select "0.1"
select select "4"
select select "0"
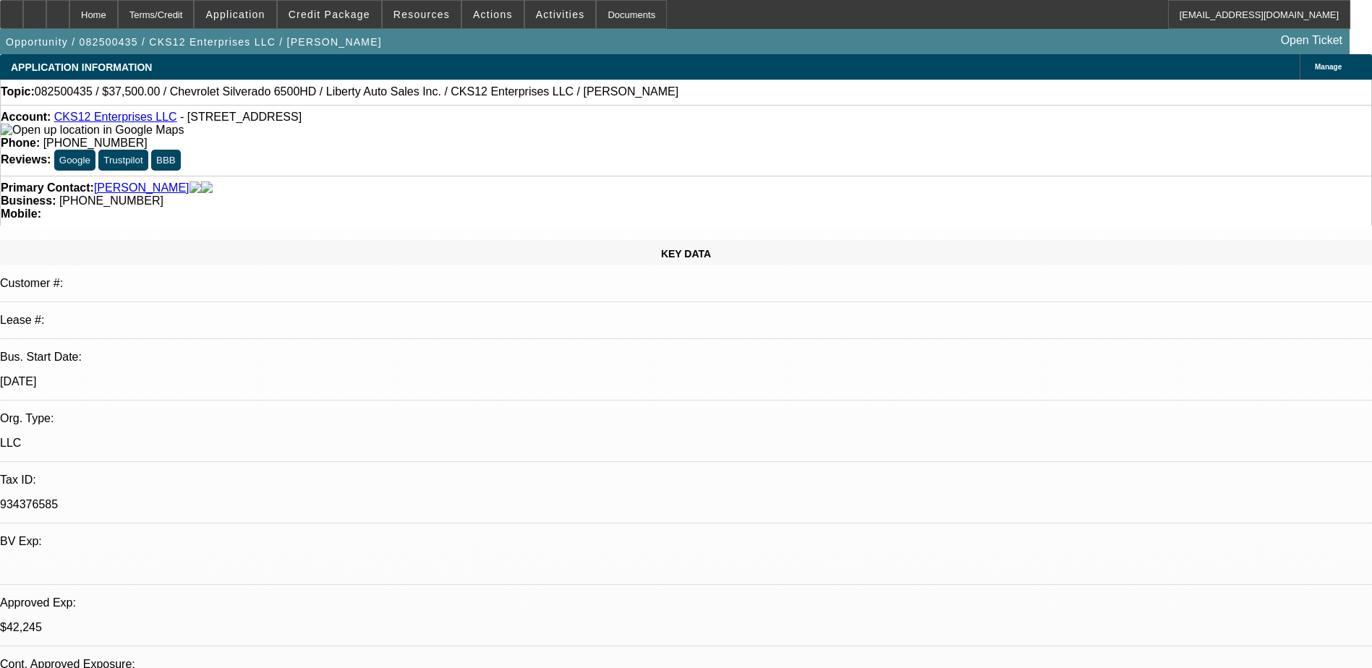
select select "2"
select select "0.1"
select select "4"
select select "0.1"
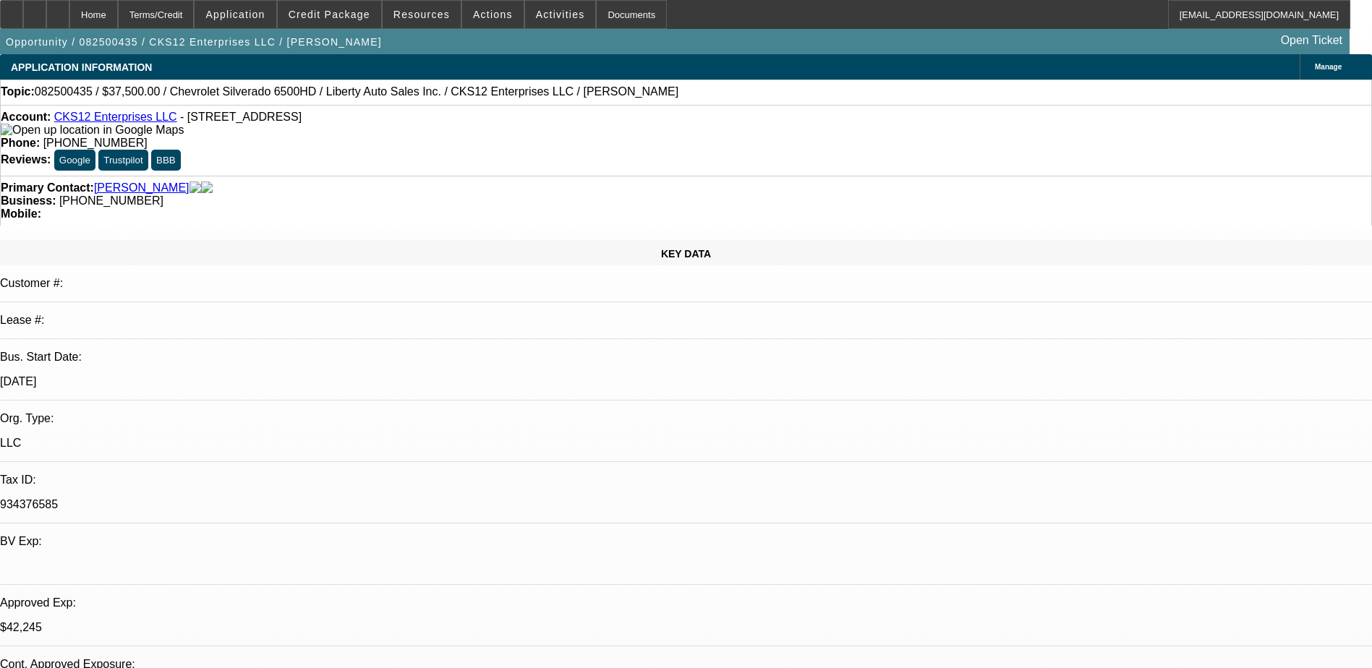
select select "0"
select select "3"
select select "0.1"
select select "4"
select select "0"
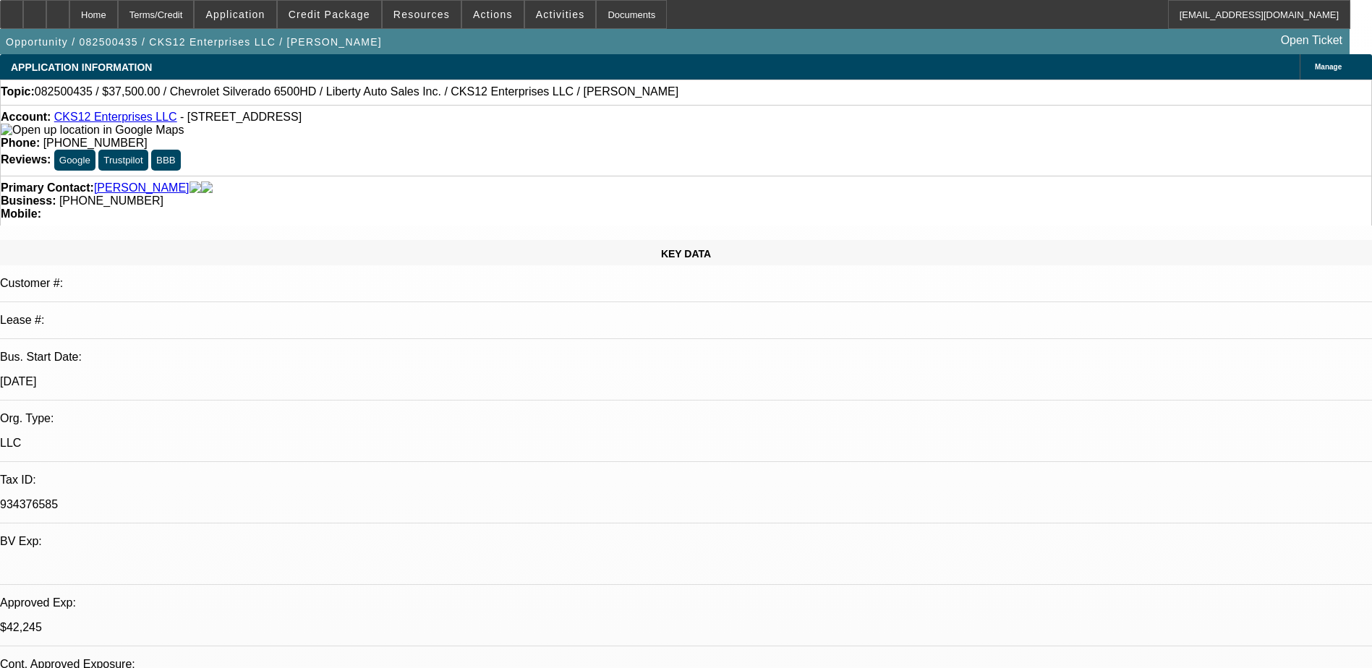
select select "2"
select select "0.1"
select select "4"
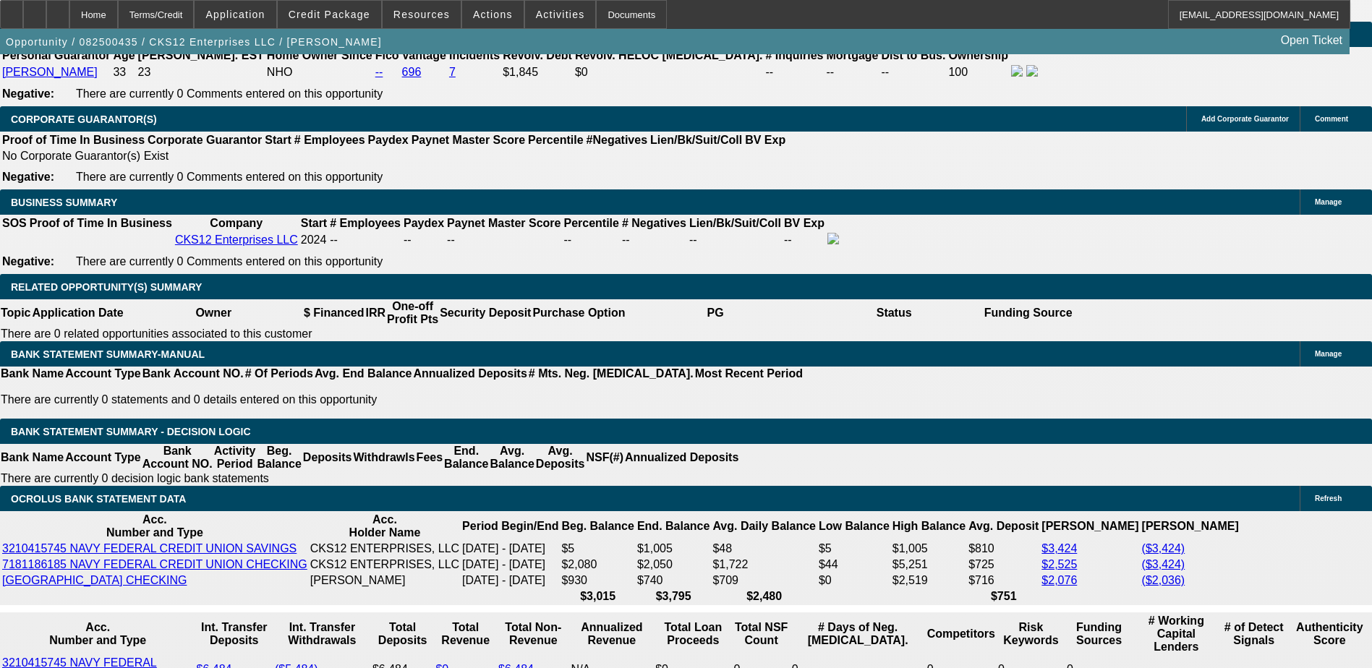
scroll to position [2314, 0]
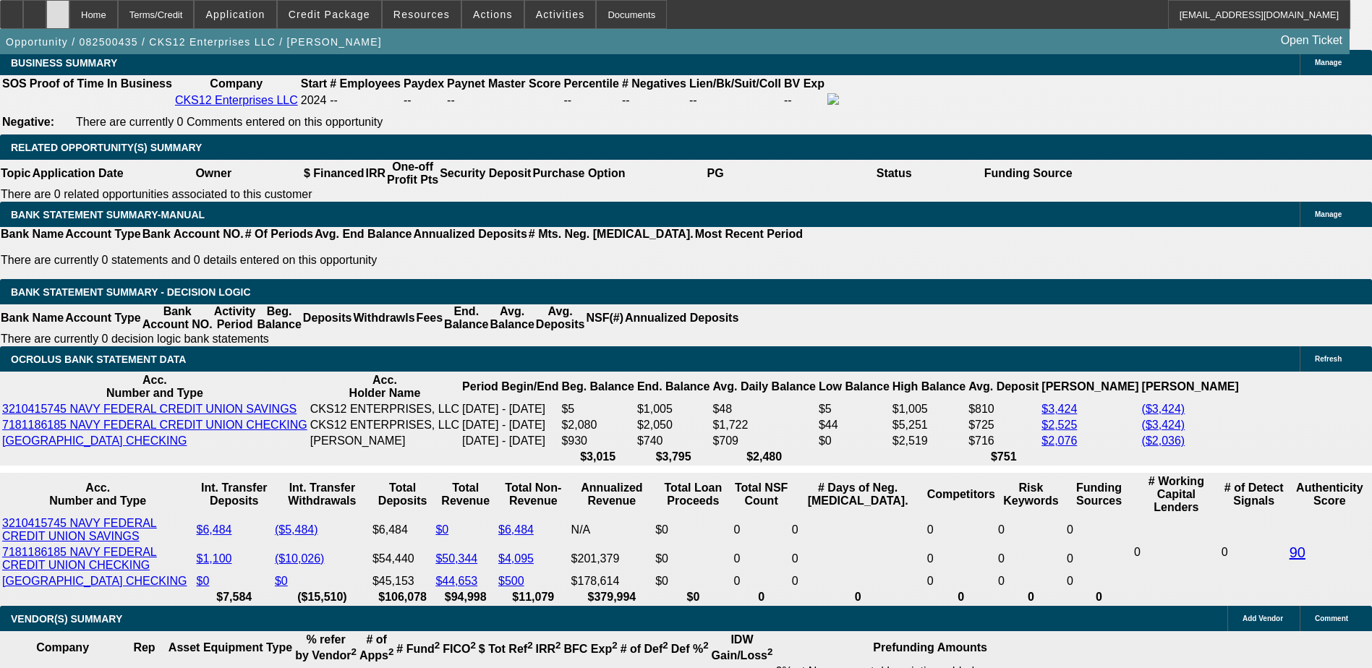
click at [58, 9] on icon at bounding box center [58, 9] width 0 height 0
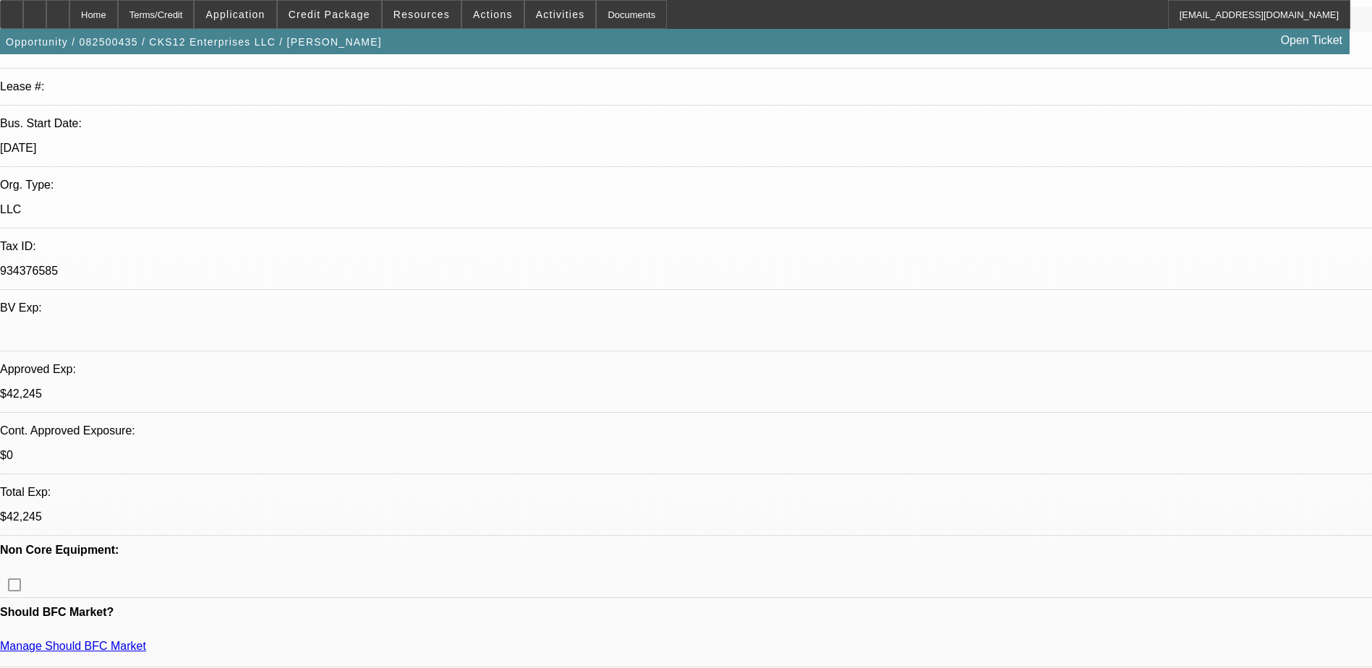
select select "0"
select select "0.1"
select select "0"
select select "2"
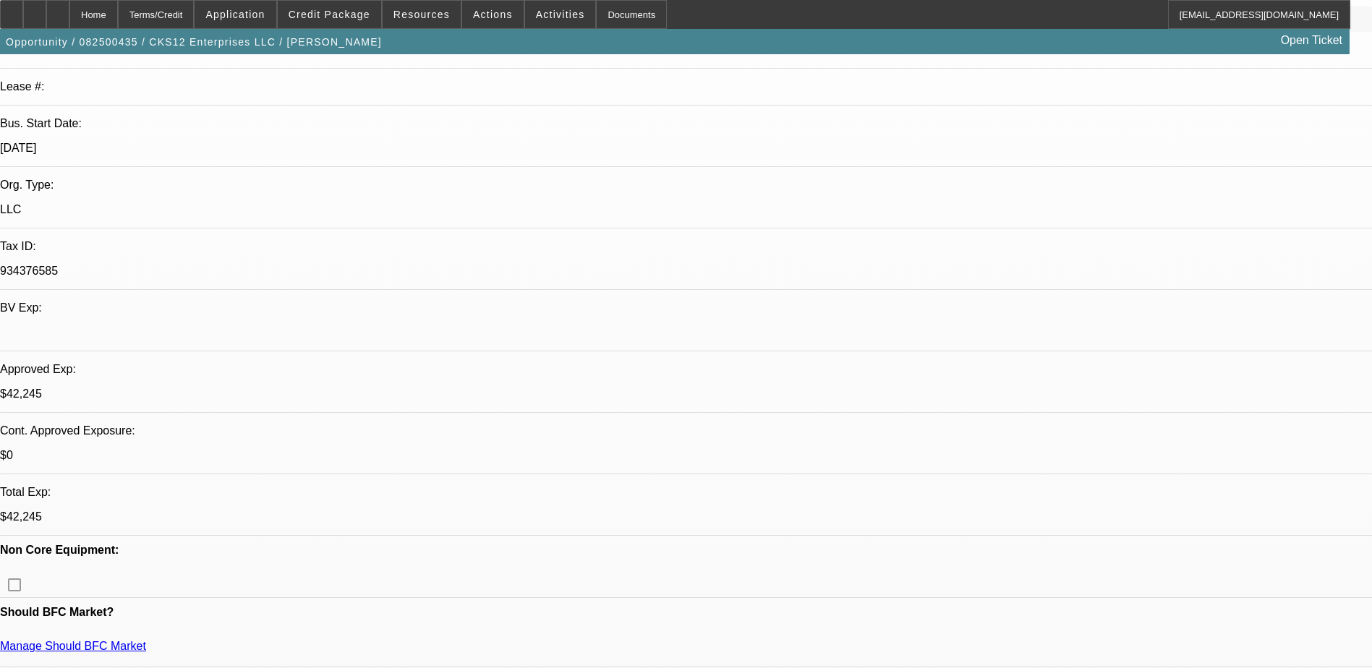
select select "0.1"
select select "0"
select select "0.1"
select select "0"
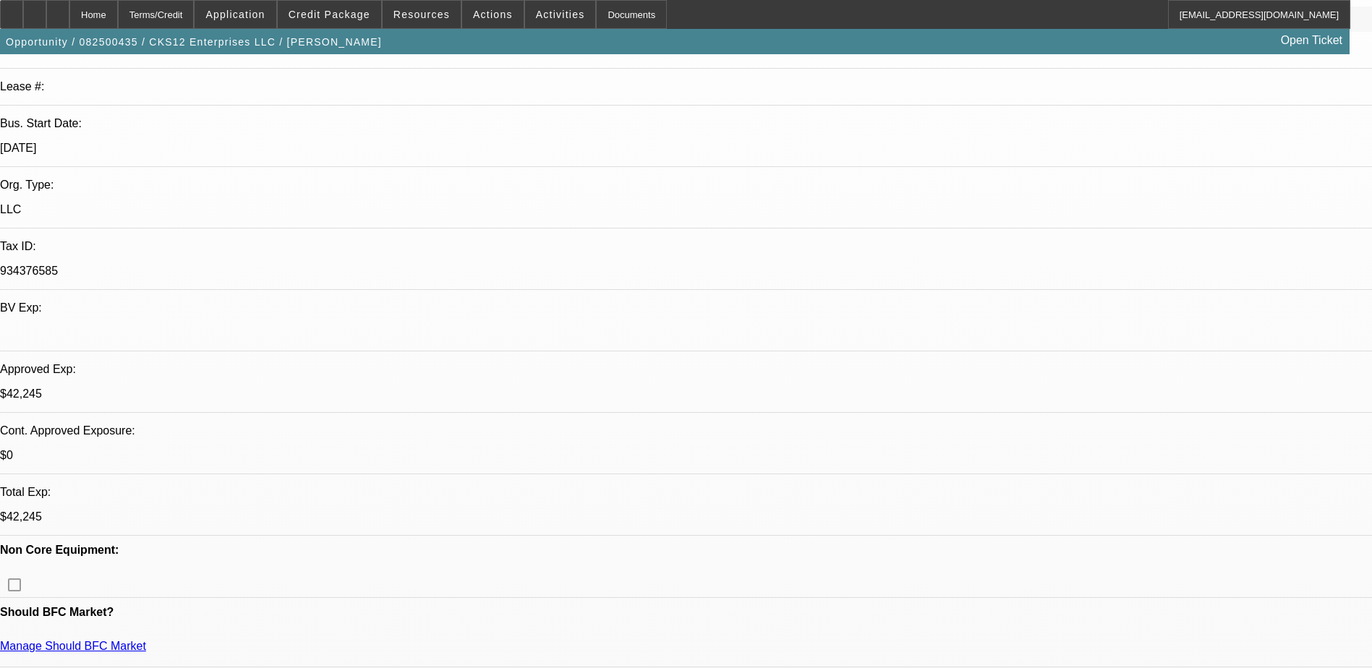
select select "2"
select select "0.1"
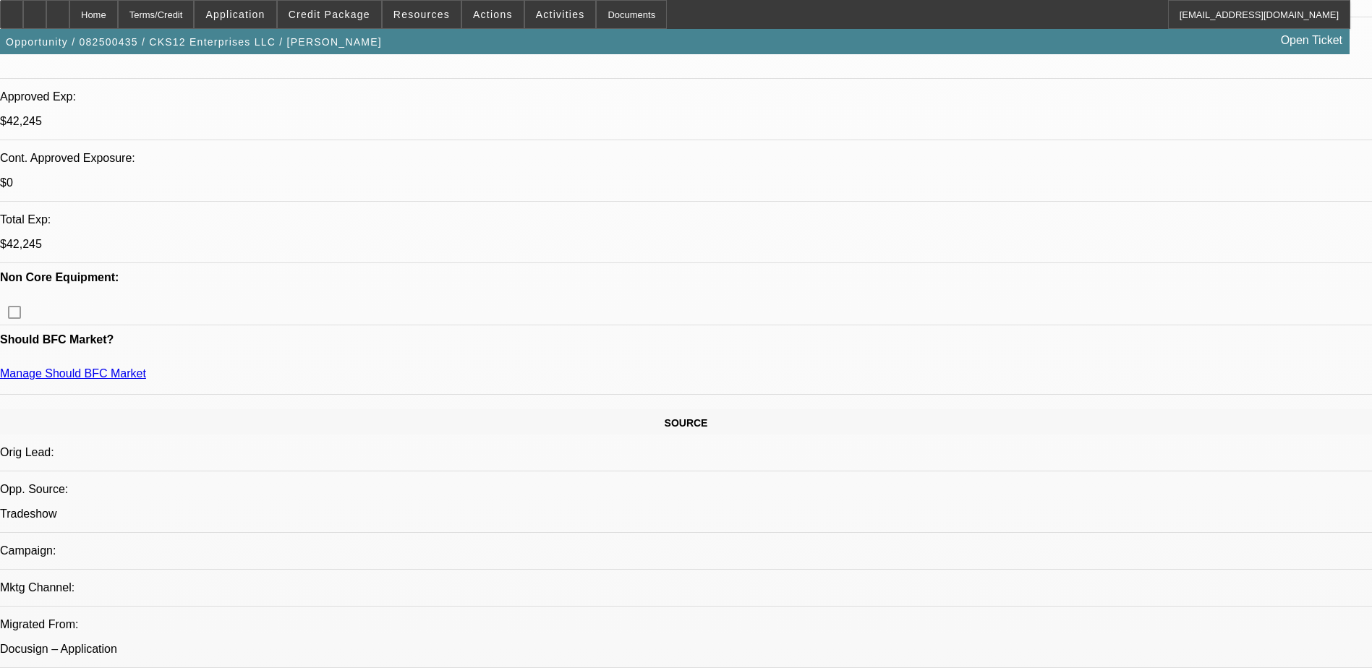
select select "1"
select select "3"
select select "4"
select select "1"
select select "2"
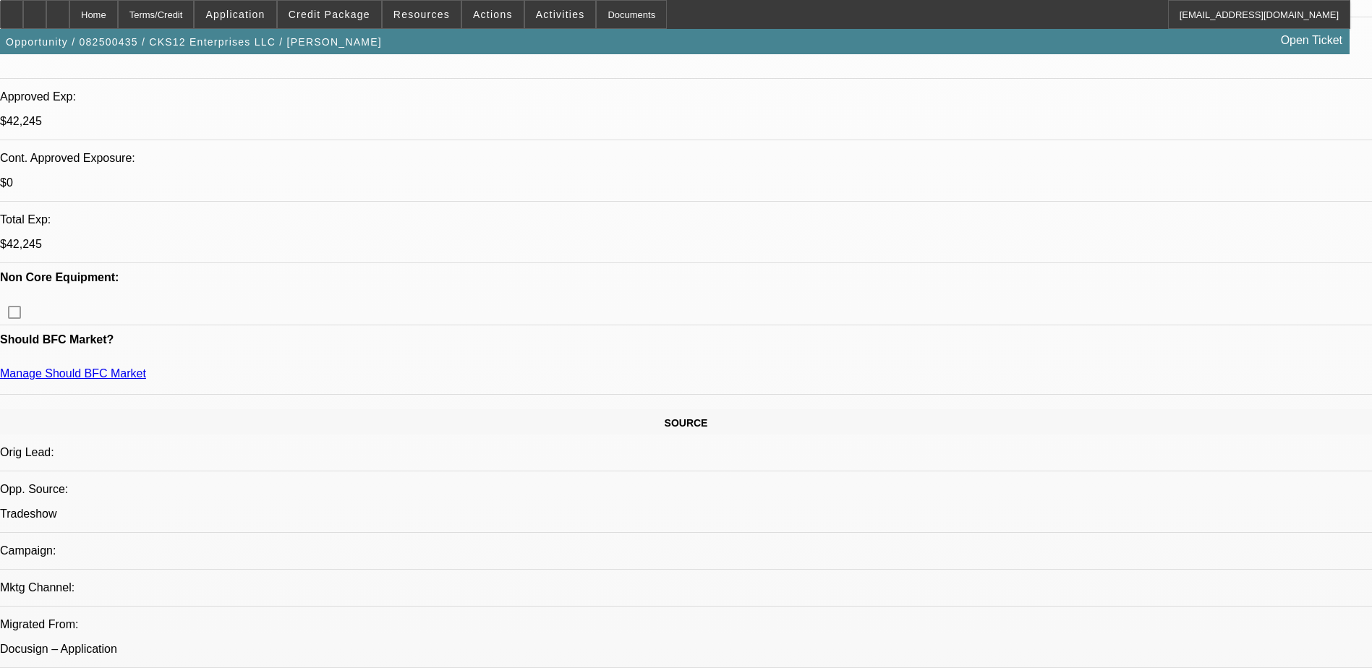
select select "4"
select select "1"
select select "3"
select select "4"
select select "1"
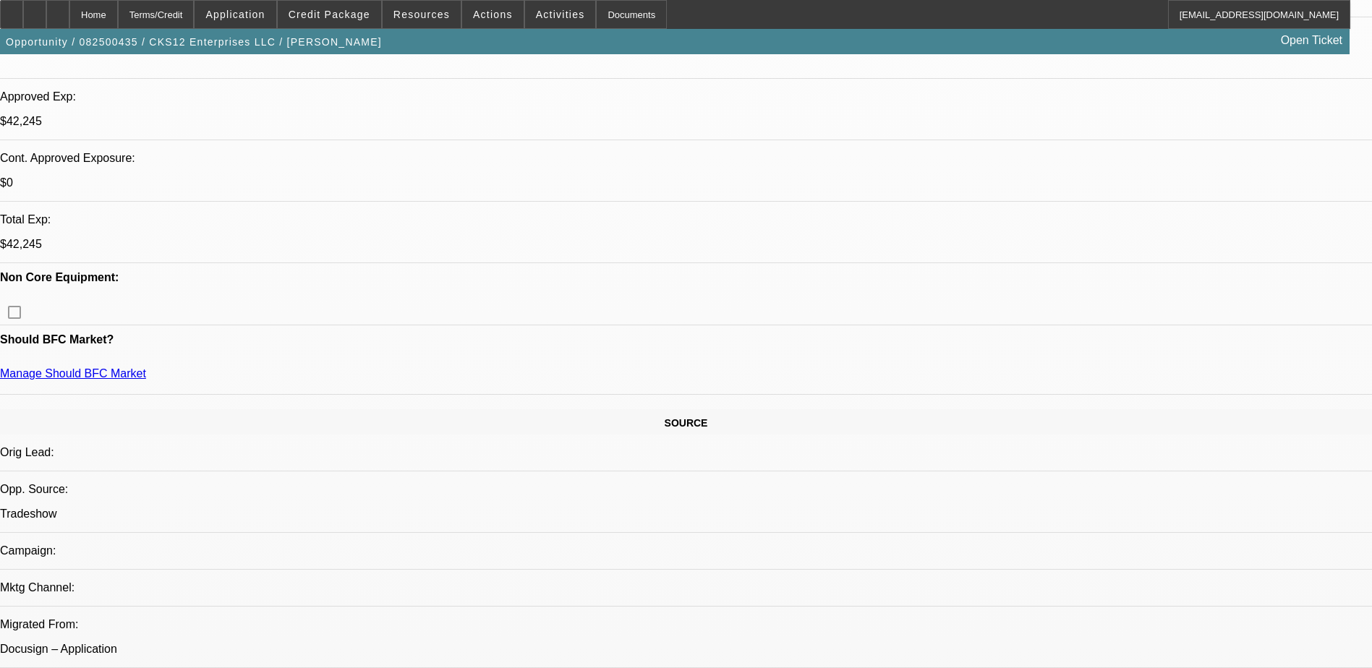
select select "2"
select select "4"
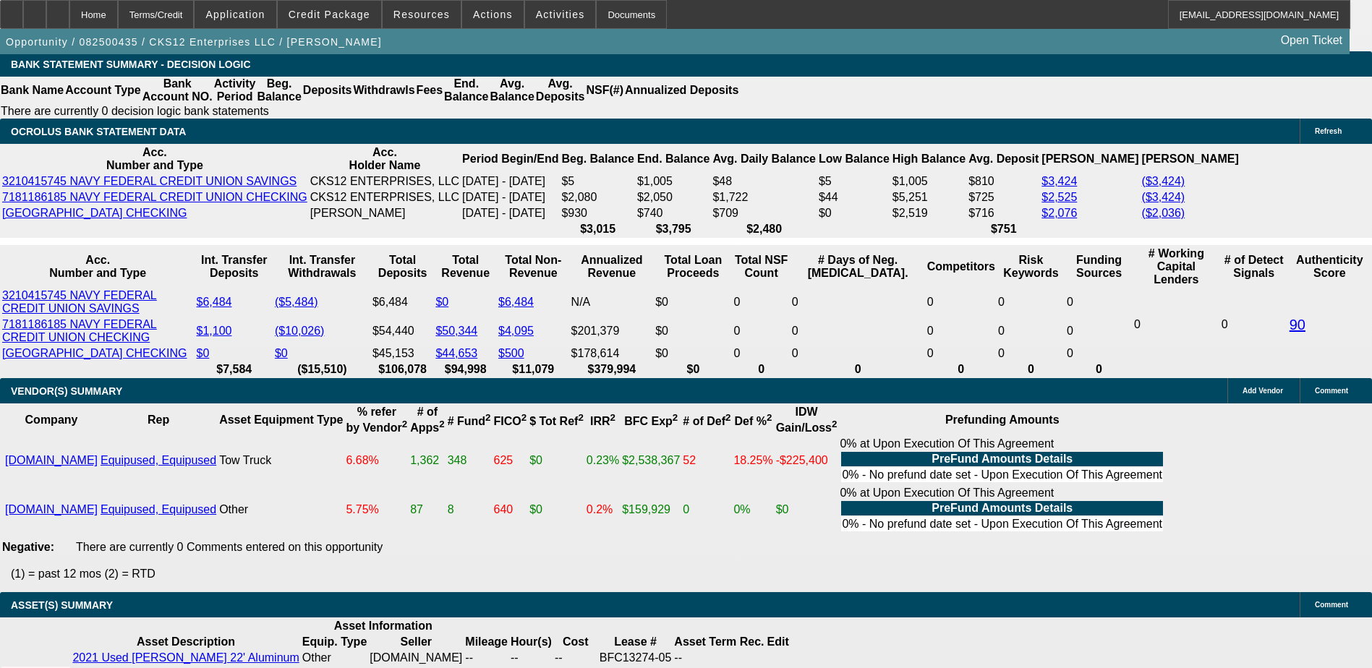
scroll to position [2469, 0]
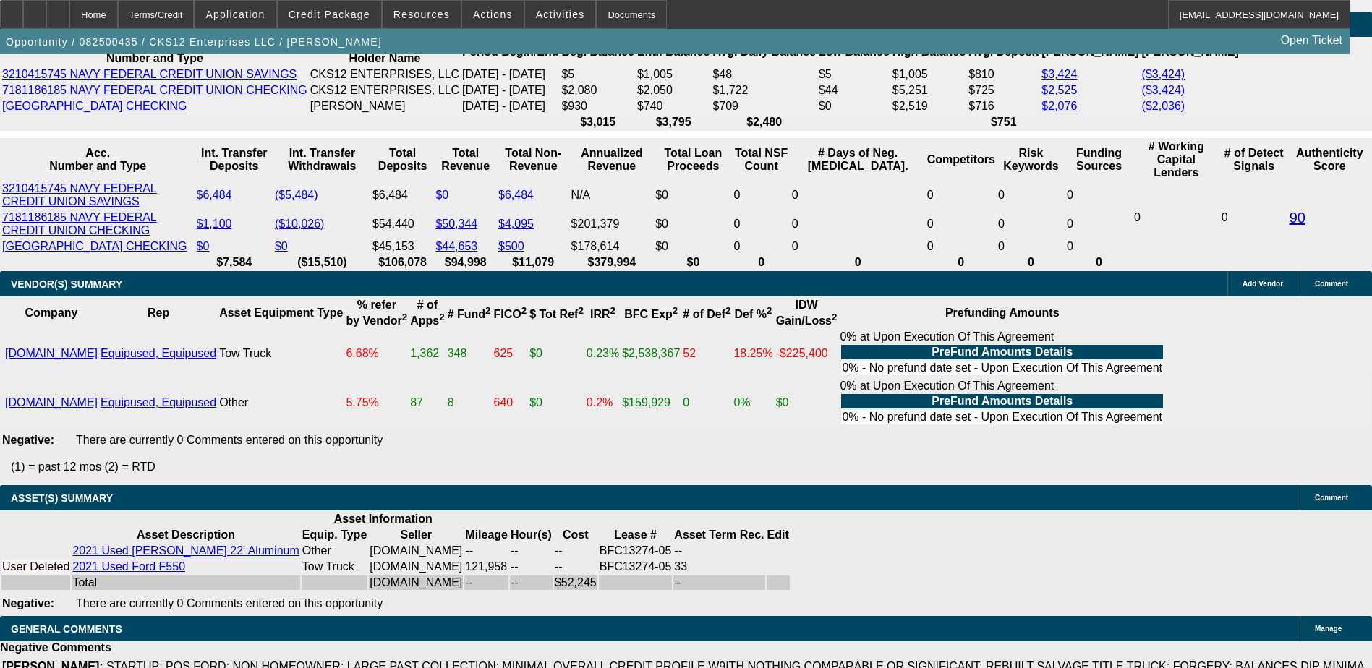
scroll to position [2614, 0]
